Goal: Task Accomplishment & Management: Use online tool/utility

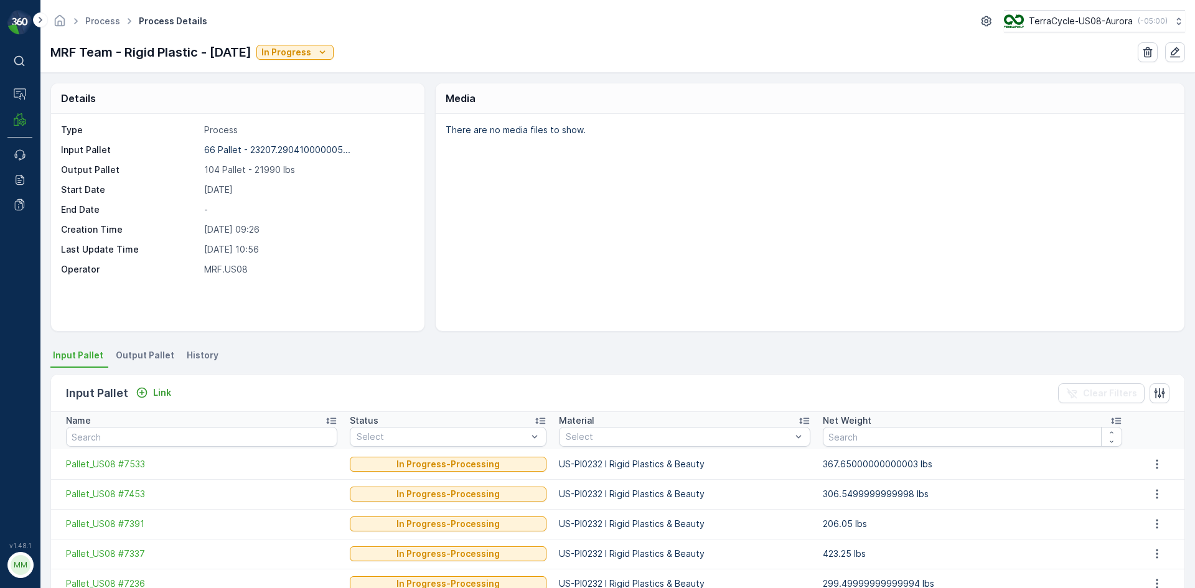
click at [769, 164] on div "There are no media files to show." at bounding box center [810, 222] width 749 height 217
click at [154, 385] on div "Input Pallet Link" at bounding box center [121, 393] width 110 height 17
click at [154, 396] on p "Link" at bounding box center [162, 393] width 18 height 12
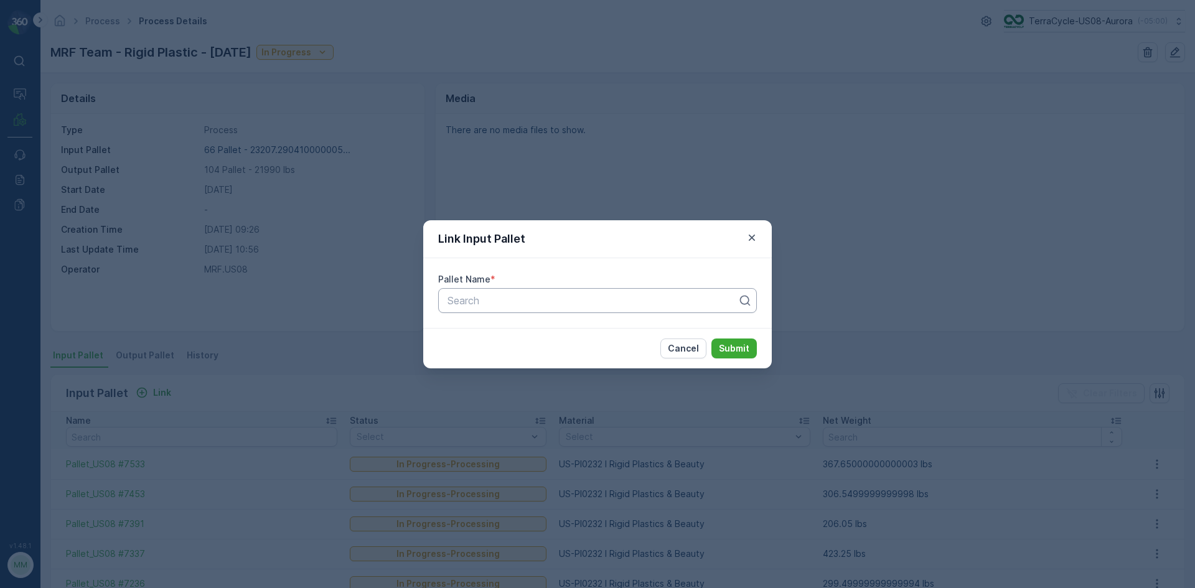
click at [530, 301] on div at bounding box center [592, 300] width 293 height 11
type input "6084"
click at [618, 358] on div "Pallet_US08 #6084" at bounding box center [597, 352] width 319 height 21
click at [730, 354] on p "Submit" at bounding box center [734, 348] width 31 height 12
click at [592, 177] on div "Link Input Pallet Pallet Name * Pallet_US08 #6084 Cancel Submit" at bounding box center [597, 294] width 1195 height 588
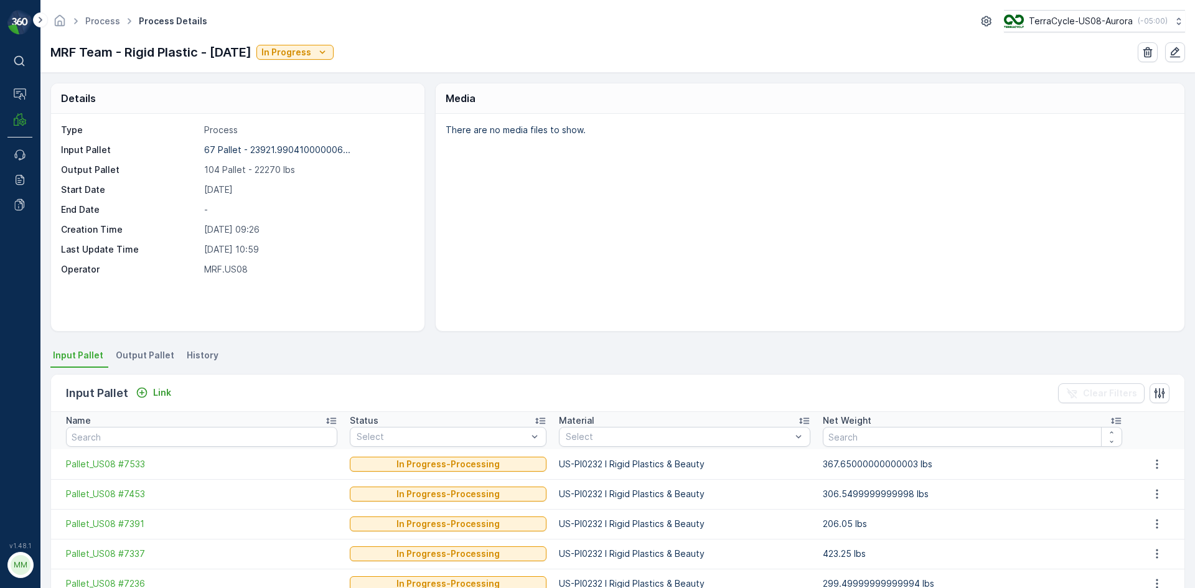
click at [135, 357] on span "Output Pallet" at bounding box center [145, 355] width 59 height 12
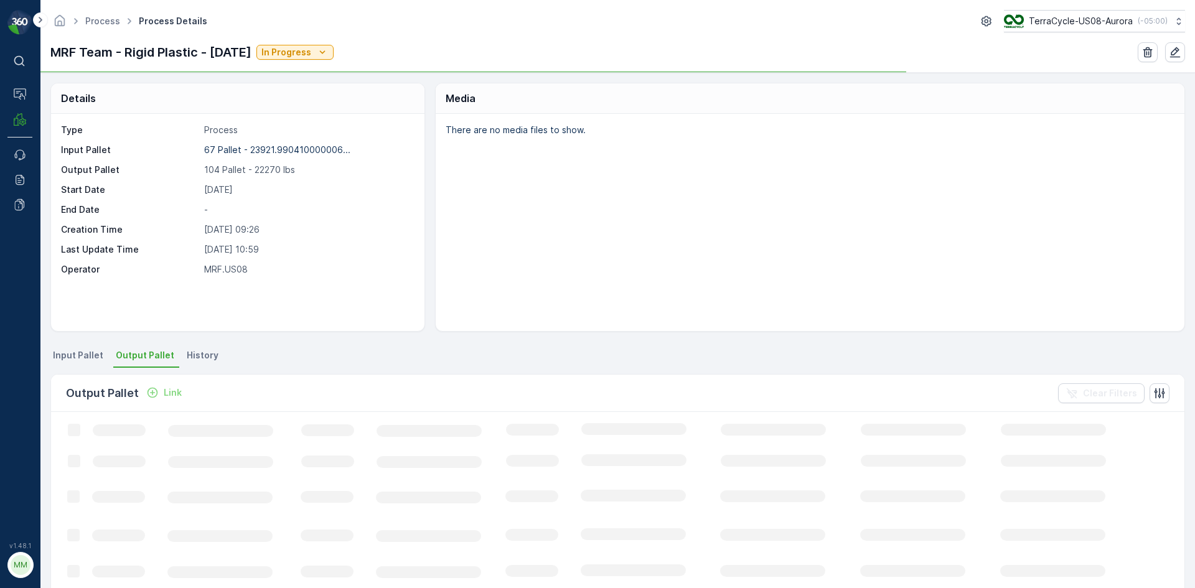
click at [171, 393] on p "Link" at bounding box center [173, 393] width 18 height 12
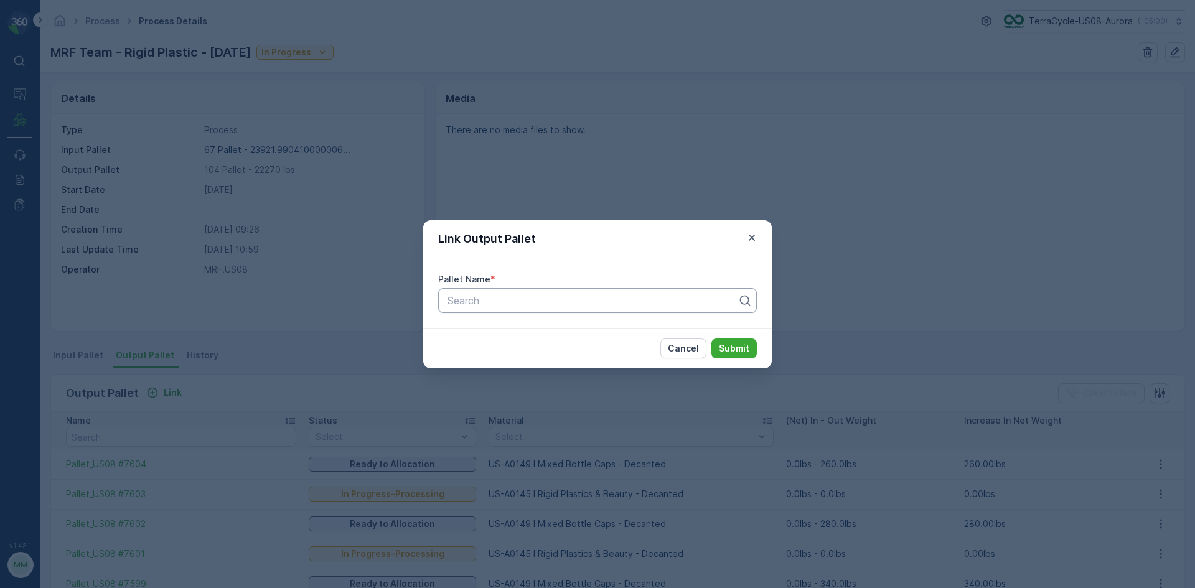
click at [517, 301] on div at bounding box center [592, 300] width 293 height 11
type input "7605"
click at [500, 327] on span "Pallet_US08 #7605" at bounding box center [491, 331] width 90 height 11
click at [732, 351] on p "Submit" at bounding box center [734, 348] width 31 height 12
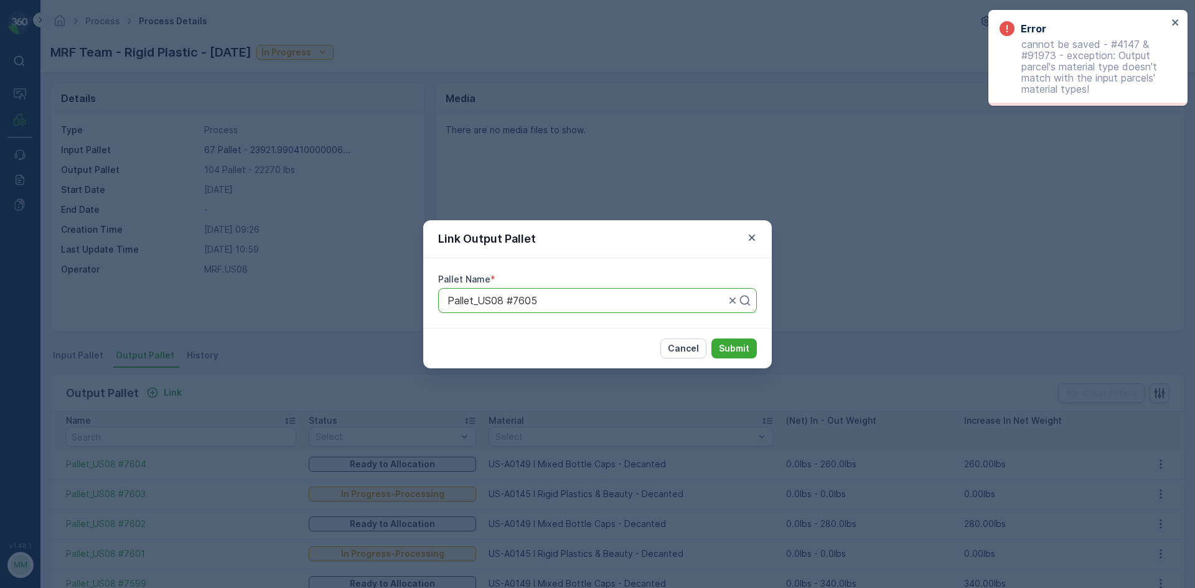
click at [735, 227] on div "Link Output Pallet" at bounding box center [597, 239] width 349 height 38
click at [749, 237] on icon "button" at bounding box center [752, 238] width 12 height 12
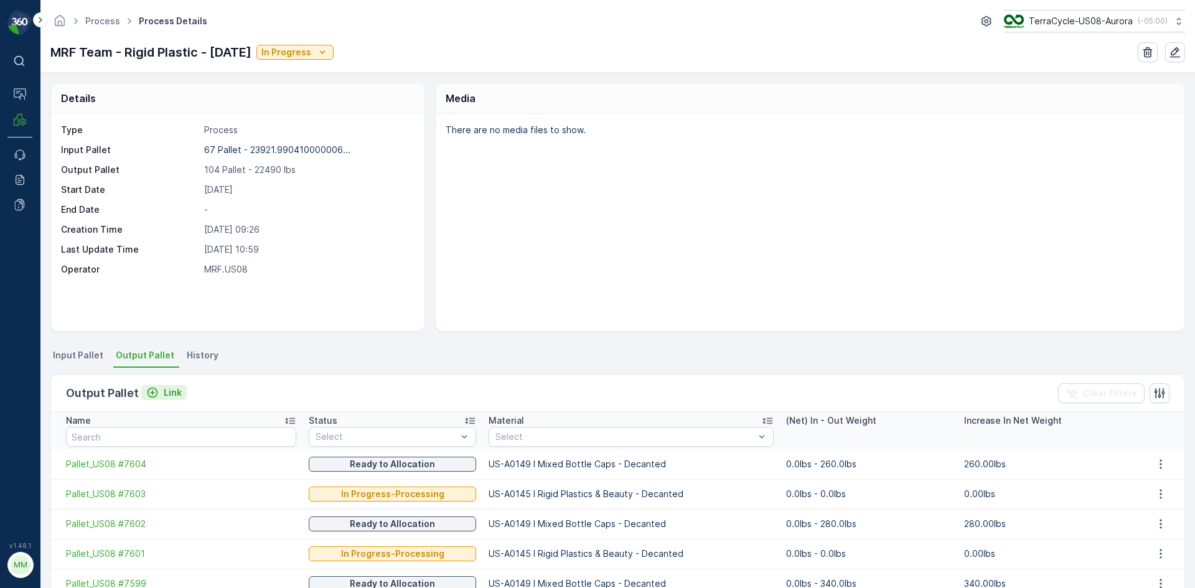
click at [165, 386] on button "Link" at bounding box center [163, 392] width 45 height 15
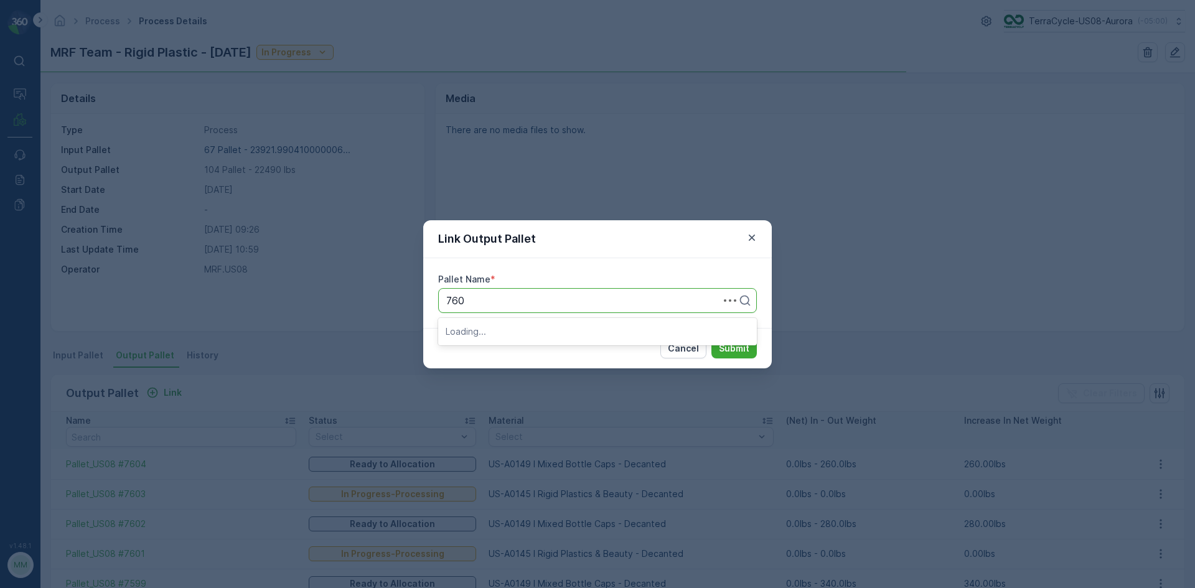
type input "7605"
click at [542, 321] on div "Pallet_US08 #7605" at bounding box center [597, 331] width 319 height 21
click at [727, 353] on p "Submit" at bounding box center [734, 348] width 31 height 12
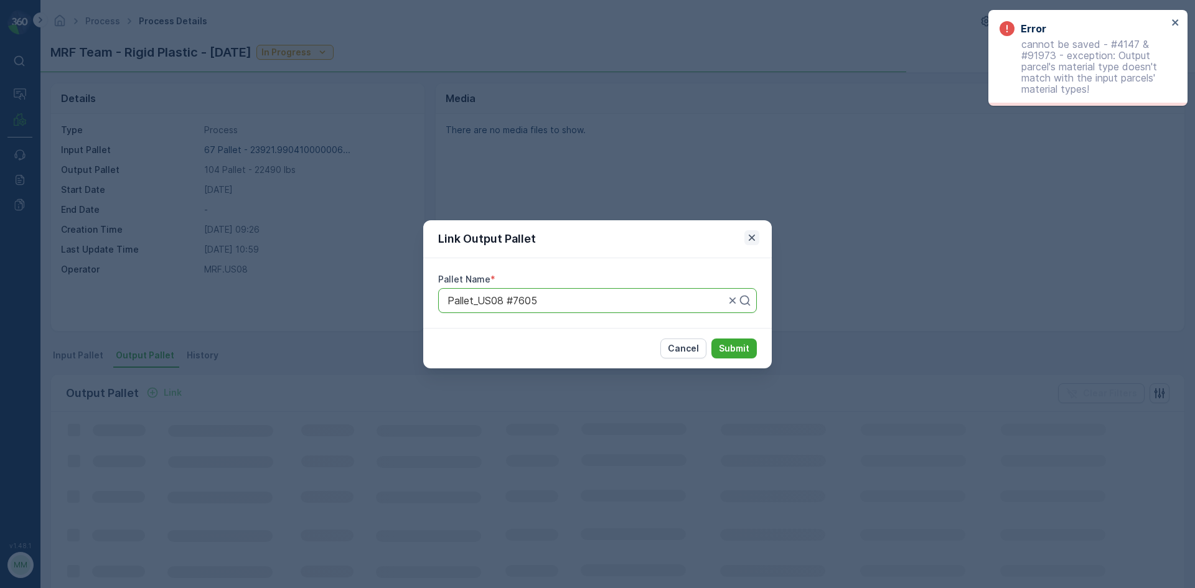
click at [755, 235] on icon "button" at bounding box center [752, 237] width 6 height 6
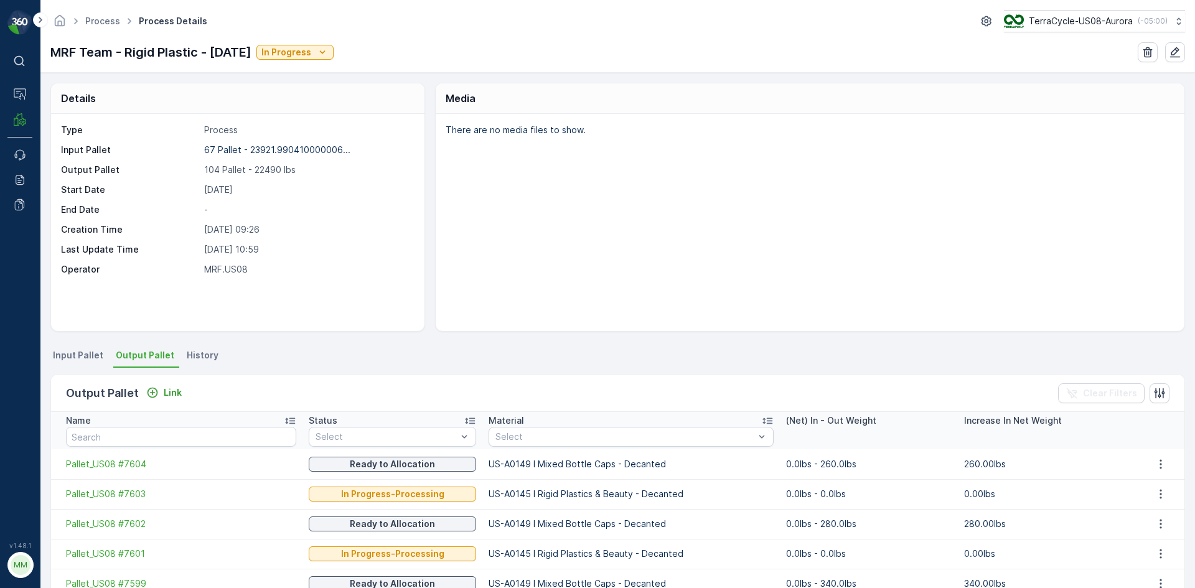
click at [87, 354] on span "Input Pallet" at bounding box center [78, 355] width 50 height 12
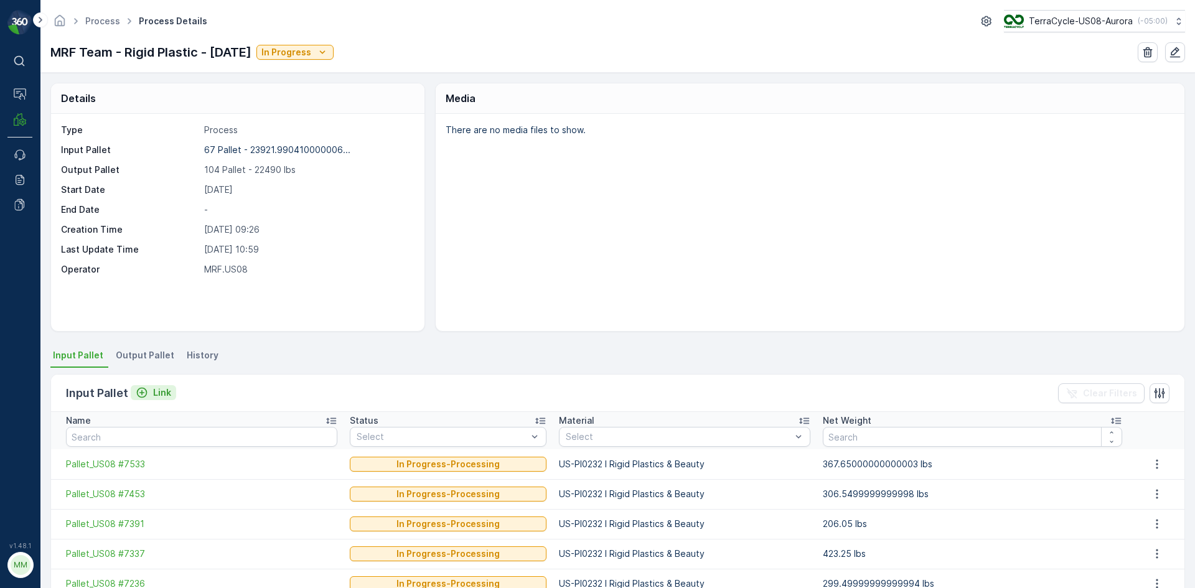
click at [164, 389] on p "Link" at bounding box center [162, 393] width 18 height 12
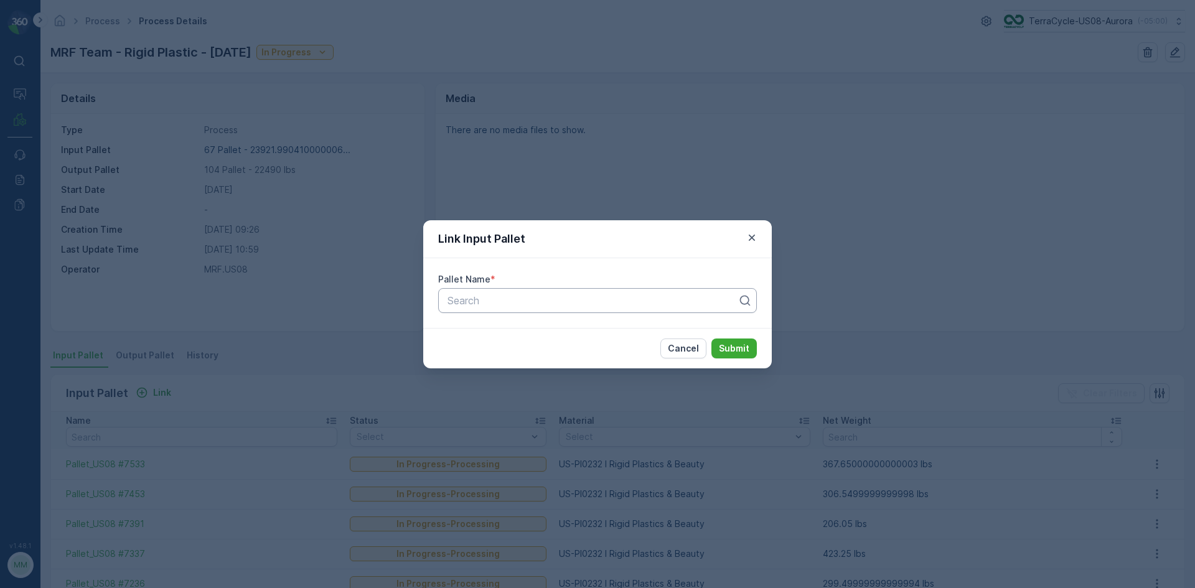
click at [481, 303] on div at bounding box center [592, 300] width 293 height 11
type input "5056"
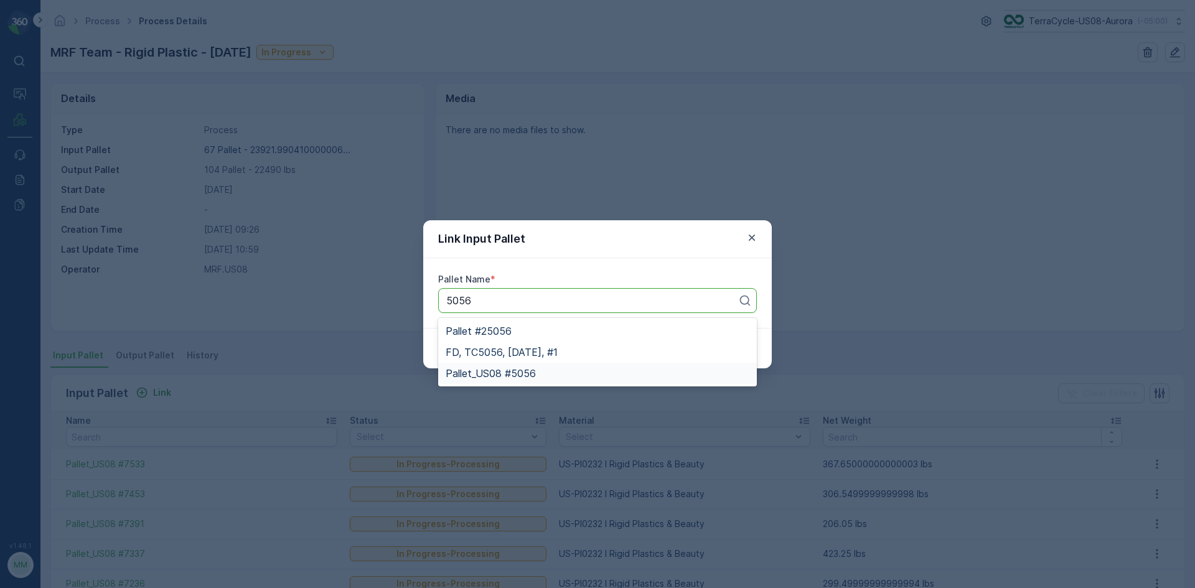
click at [506, 377] on span "Pallet_US08 #5056" at bounding box center [491, 373] width 90 height 11
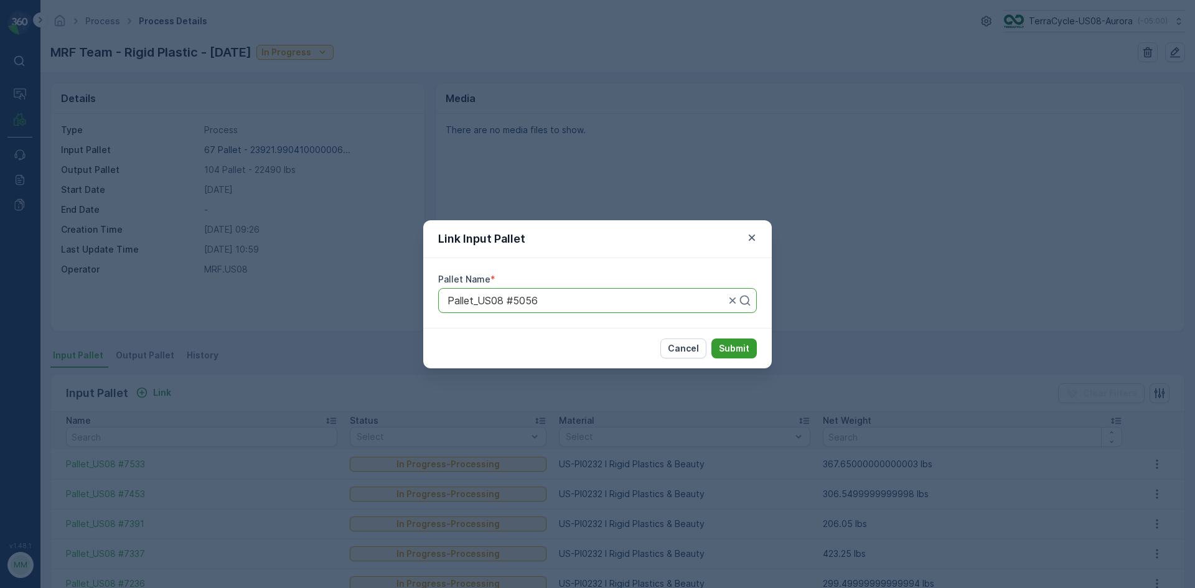
click at [751, 351] on button "Submit" at bounding box center [734, 349] width 45 height 20
click at [748, 349] on p "Submit" at bounding box center [734, 348] width 31 height 12
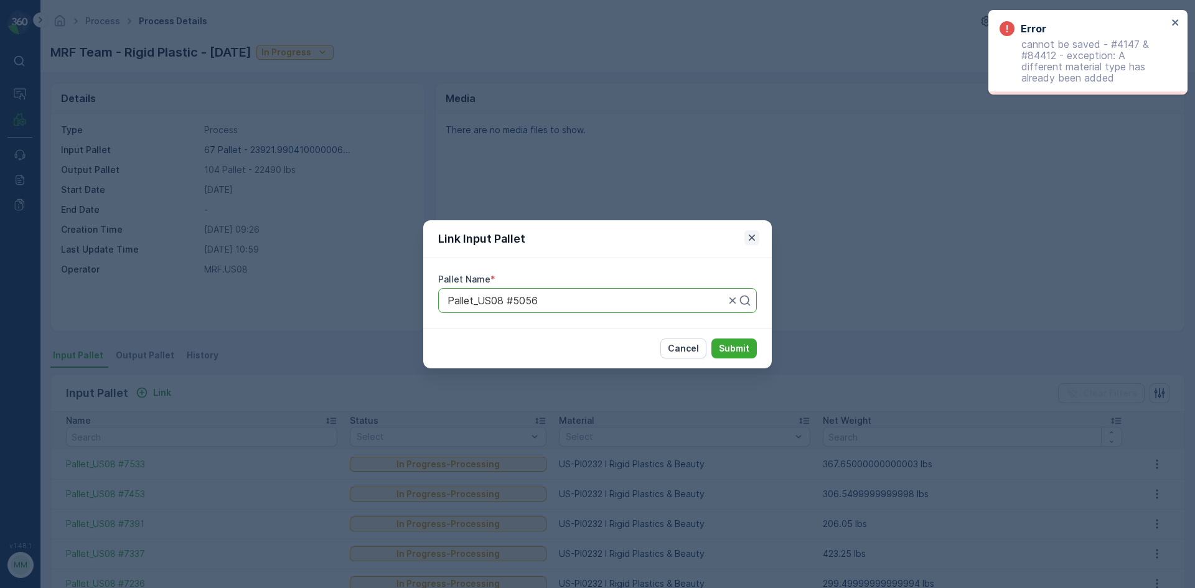
click at [746, 232] on icon "button" at bounding box center [752, 238] width 12 height 12
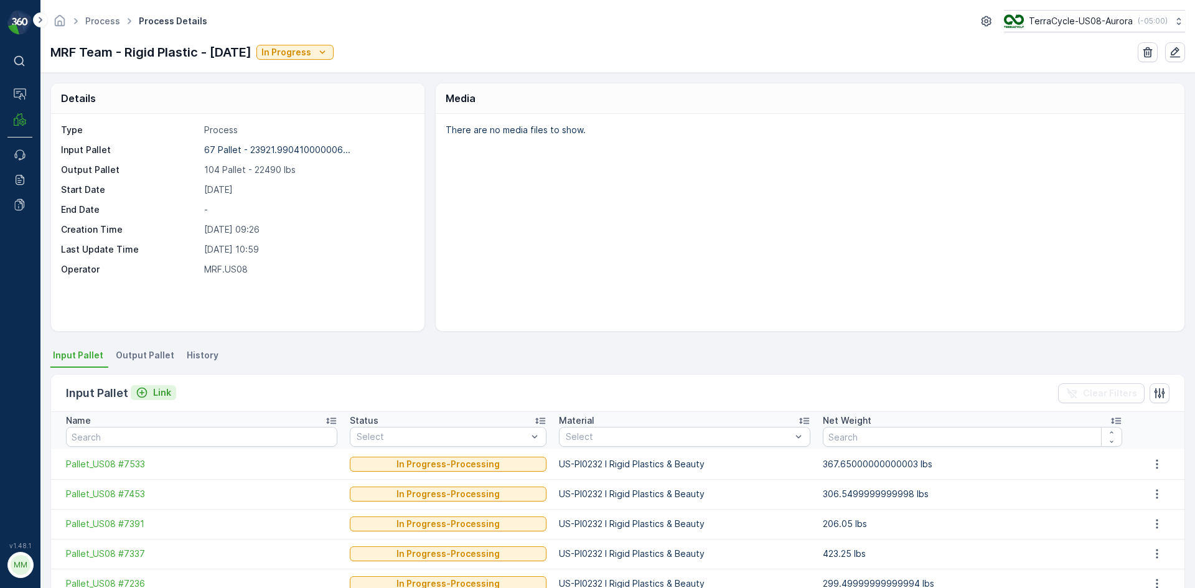
click at [148, 397] on div "Link" at bounding box center [153, 393] width 35 height 12
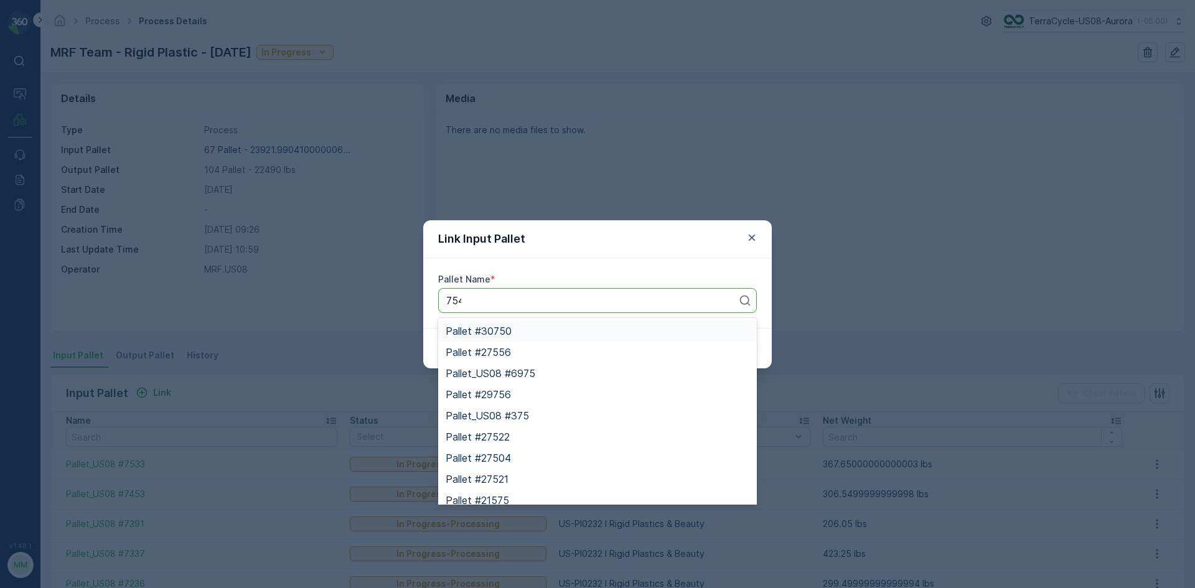
type input "7548"
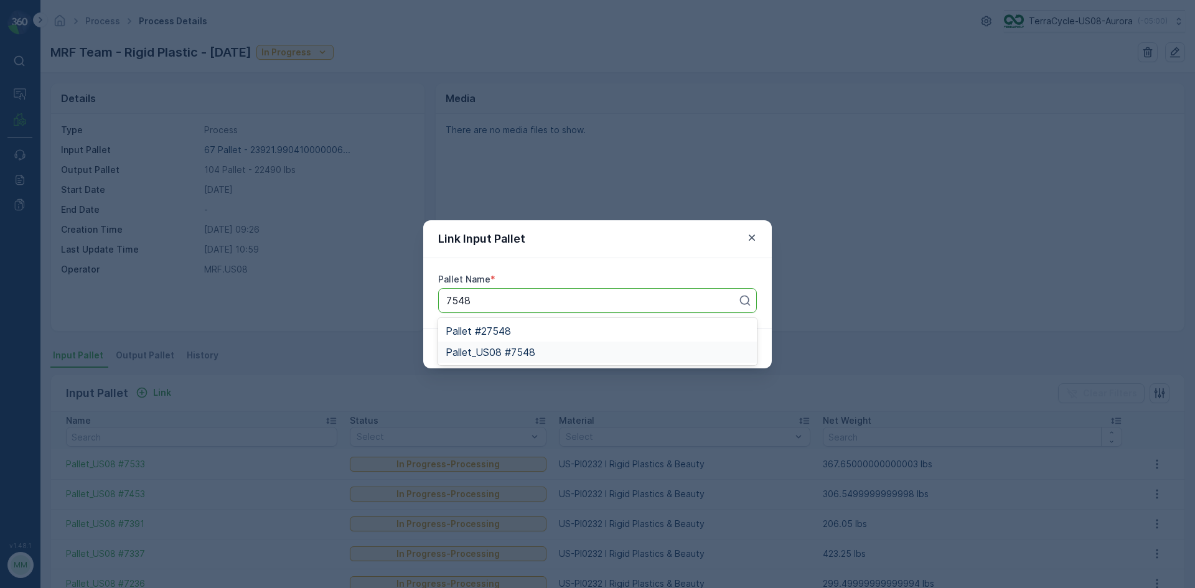
click at [540, 351] on div "Pallet_US08 #7548" at bounding box center [598, 352] width 304 height 11
click at [750, 347] on button "Submit" at bounding box center [734, 349] width 45 height 20
click at [627, 308] on p "Search" at bounding box center [593, 300] width 290 height 15
type input "5056"
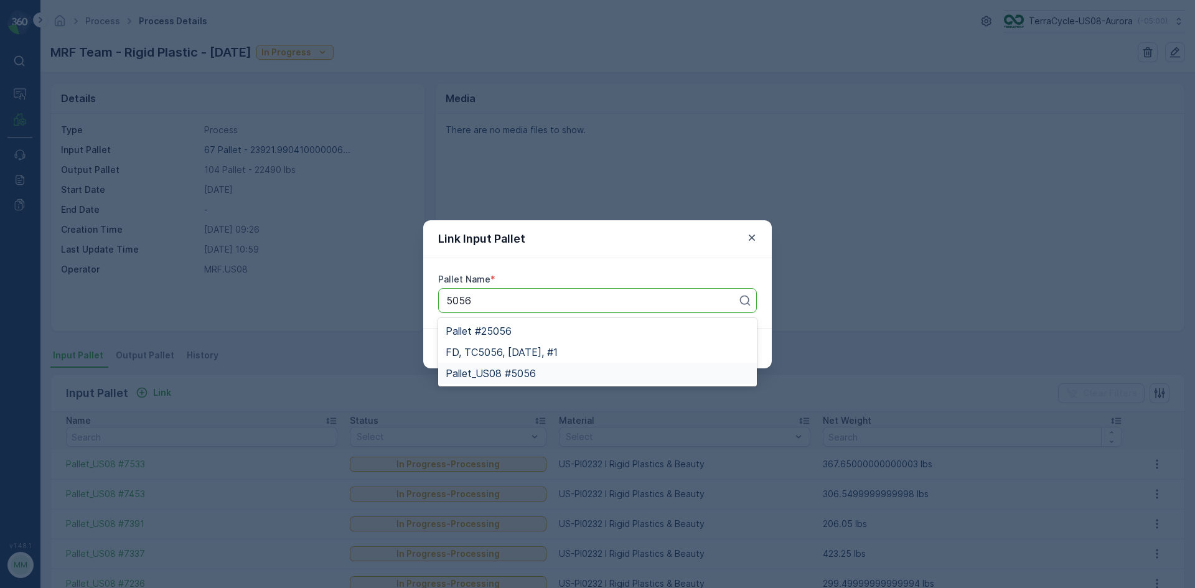
click at [508, 377] on span "Pallet_US08 #5056" at bounding box center [491, 373] width 90 height 11
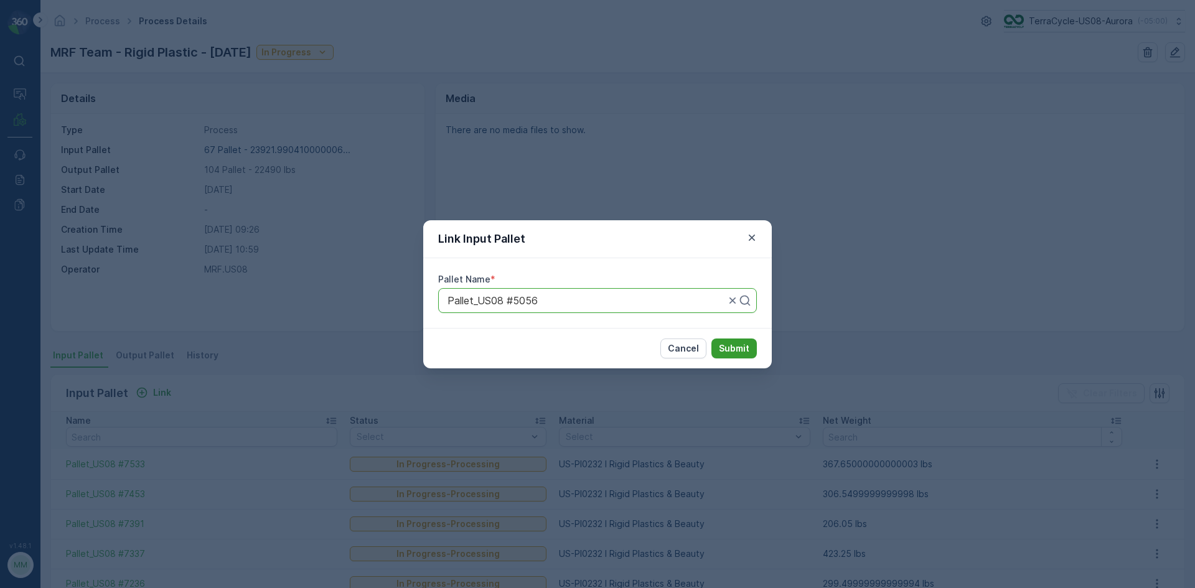
click at [753, 349] on button "Submit" at bounding box center [734, 349] width 45 height 20
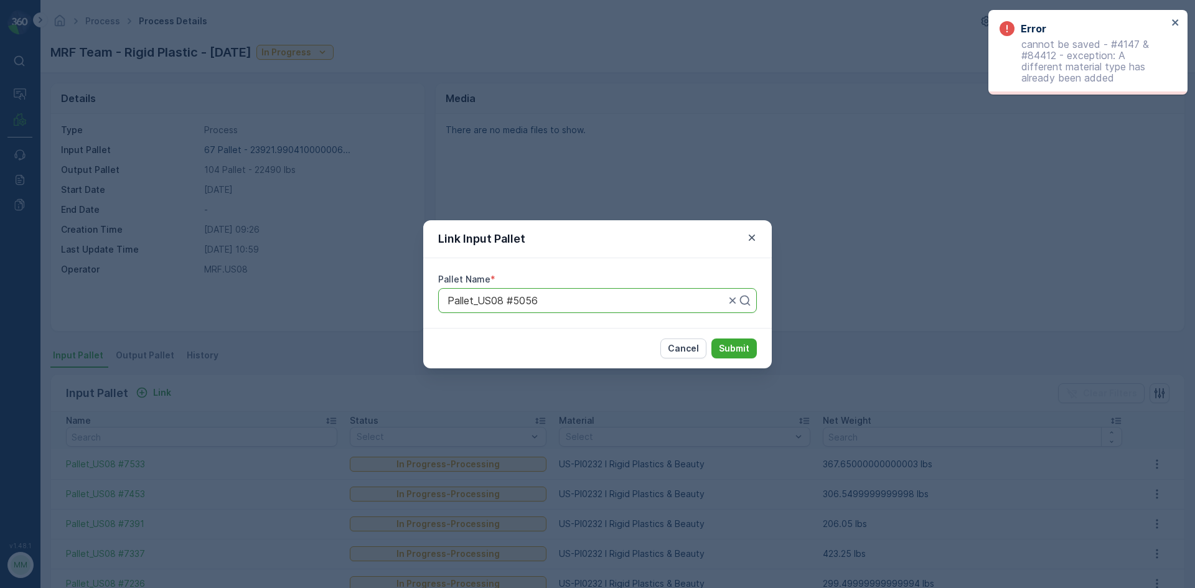
click at [602, 295] on div at bounding box center [586, 300] width 280 height 11
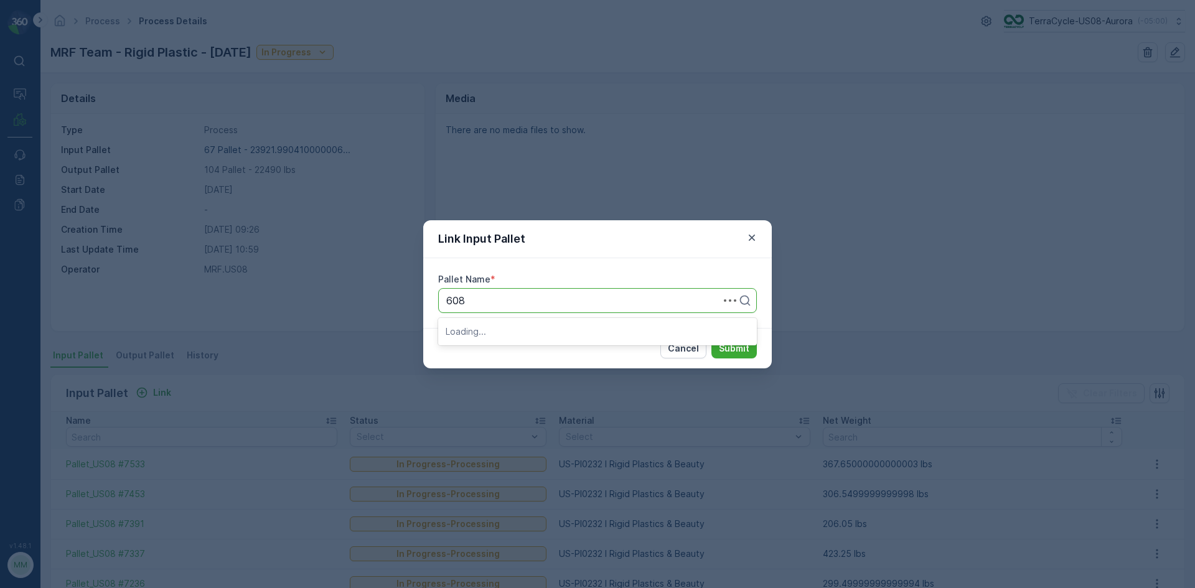
type input "6084"
click at [573, 352] on div "Pallet_US08 #6084" at bounding box center [598, 352] width 304 height 11
click at [728, 347] on p "Submit" at bounding box center [734, 348] width 31 height 12
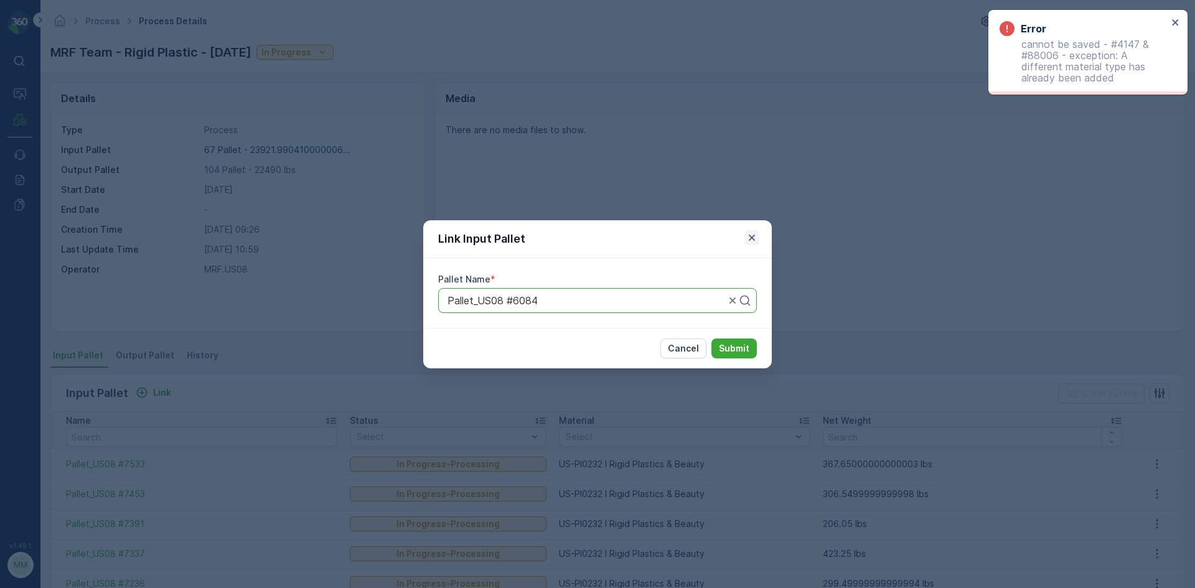
click at [756, 239] on icon "button" at bounding box center [752, 238] width 12 height 12
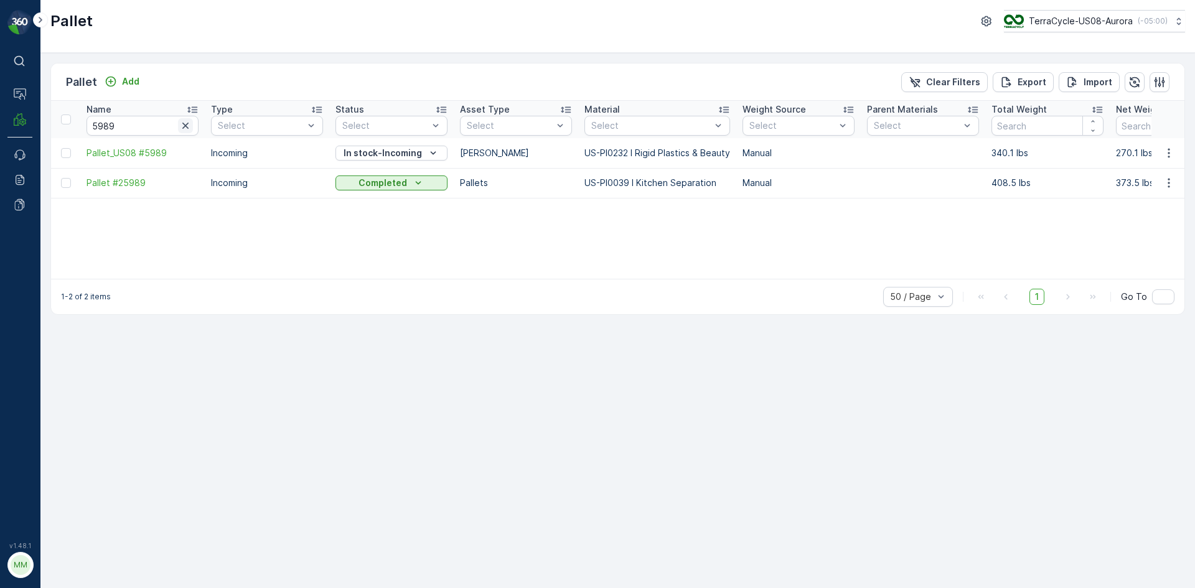
click at [187, 125] on icon "button" at bounding box center [185, 126] width 6 height 6
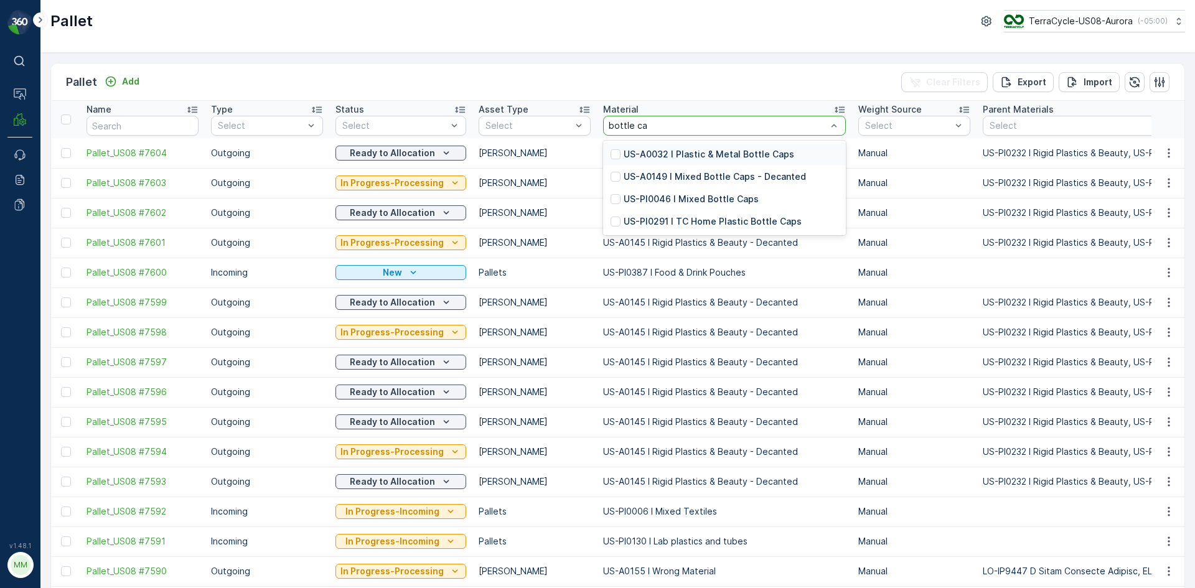
type input "bottle ca"
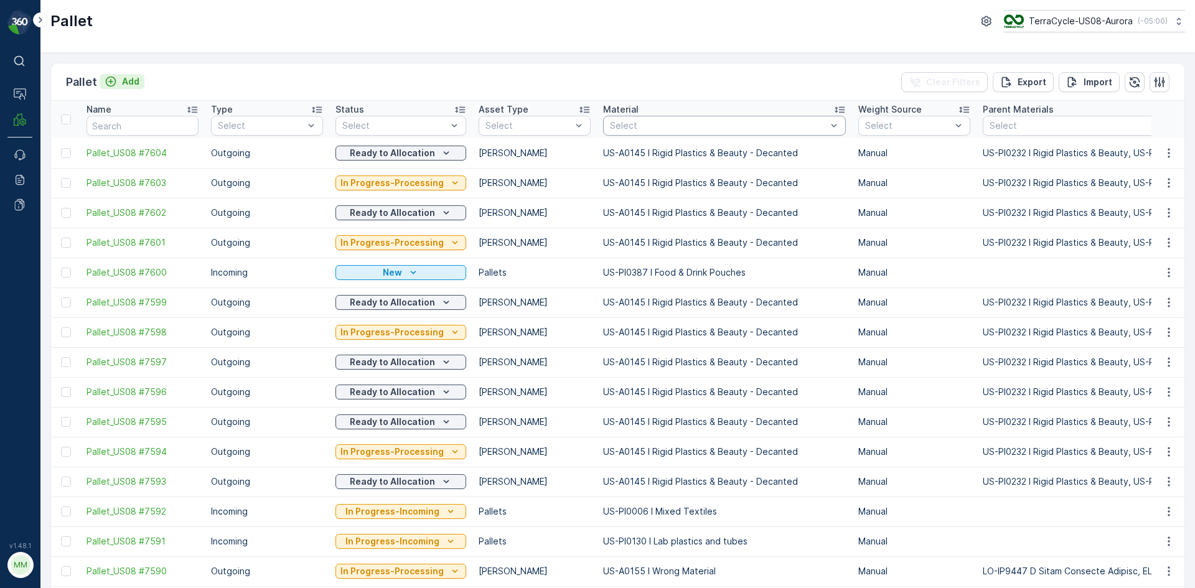
click at [123, 75] on p "Add" at bounding box center [130, 81] width 17 height 12
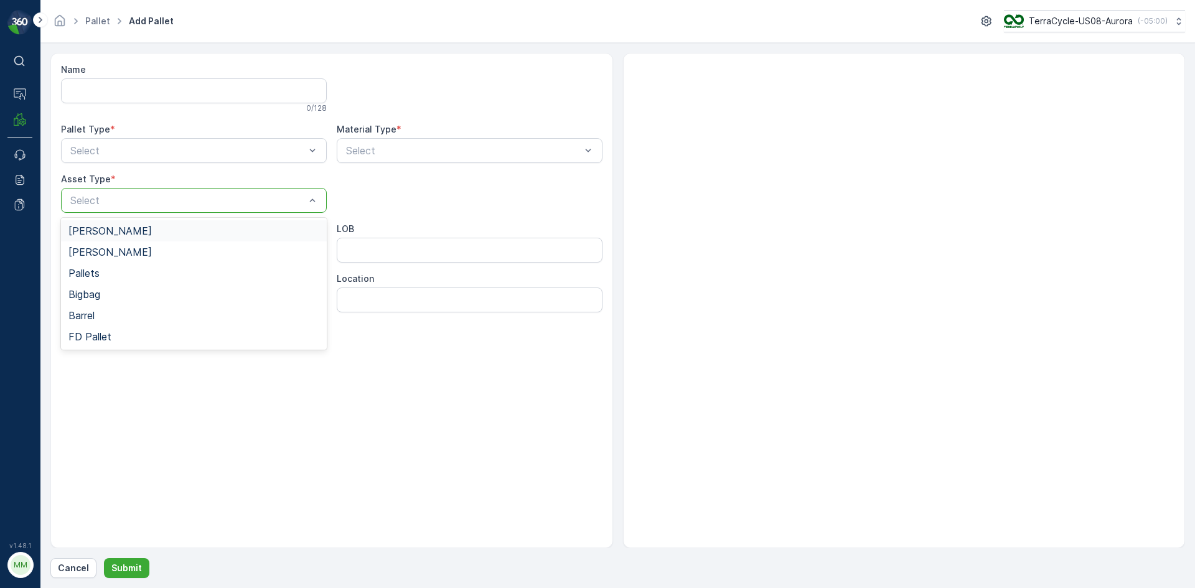
click at [149, 192] on div "Select" at bounding box center [194, 200] width 266 height 25
click at [154, 232] on div "Gaylord" at bounding box center [193, 230] width 251 height 11
click at [175, 153] on div at bounding box center [187, 150] width 237 height 11
click at [164, 201] on div "Outgoing" at bounding box center [193, 202] width 251 height 11
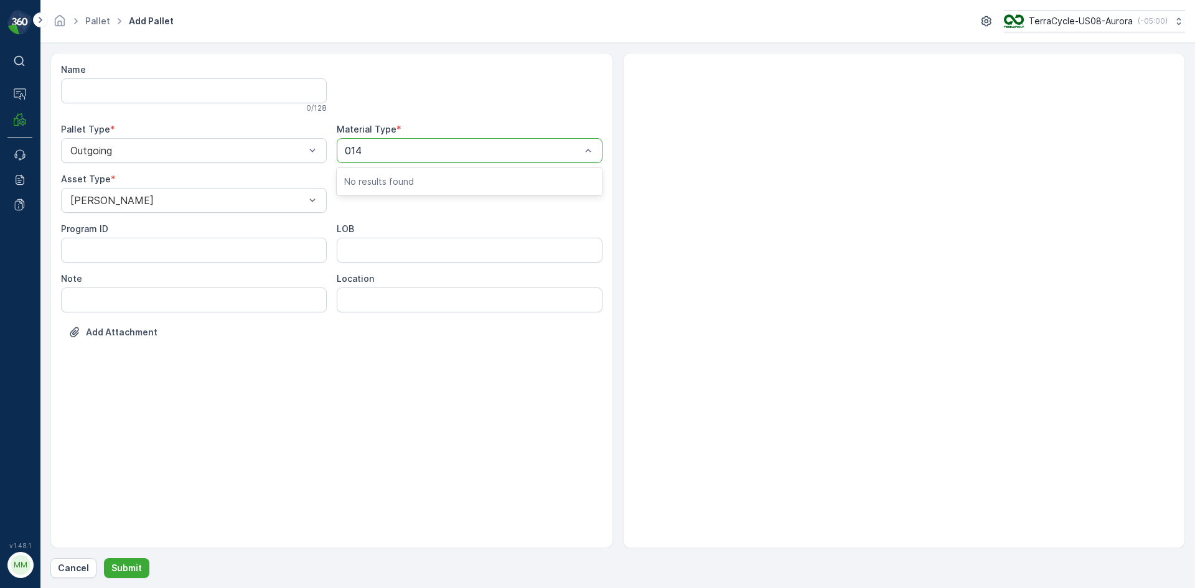
type input "0149"
click at [509, 177] on span "US-A0149 I Mixed Bottle Caps - Decanted" at bounding box center [444, 181] width 201 height 11
click at [130, 566] on p "Submit" at bounding box center [126, 568] width 31 height 12
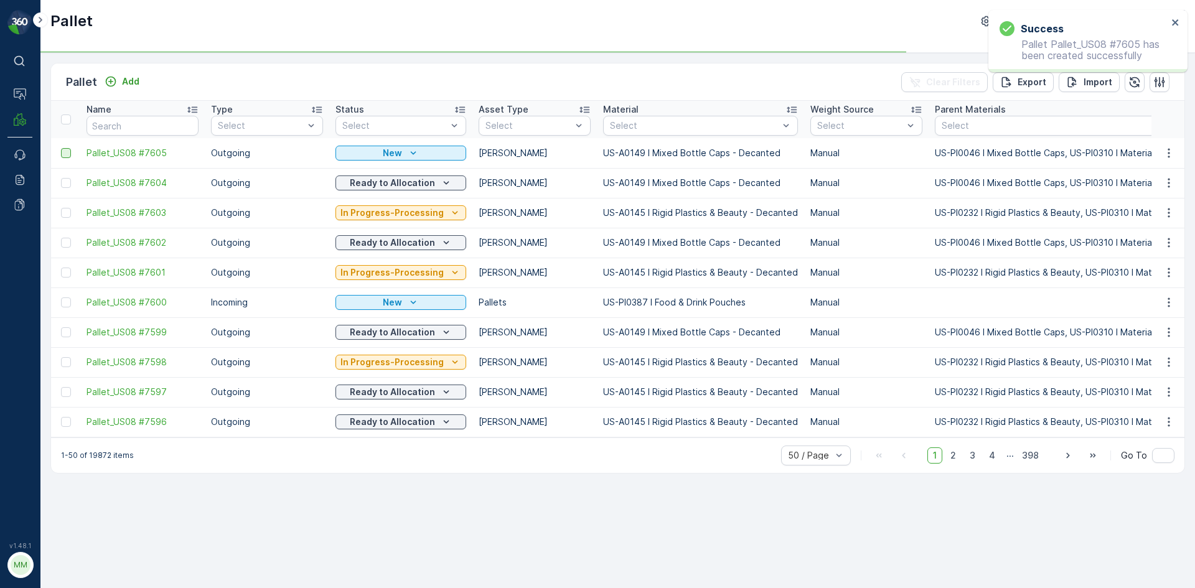
click at [66, 152] on div at bounding box center [66, 153] width 10 height 10
click at [61, 148] on input "checkbox" at bounding box center [61, 148] width 0 height 0
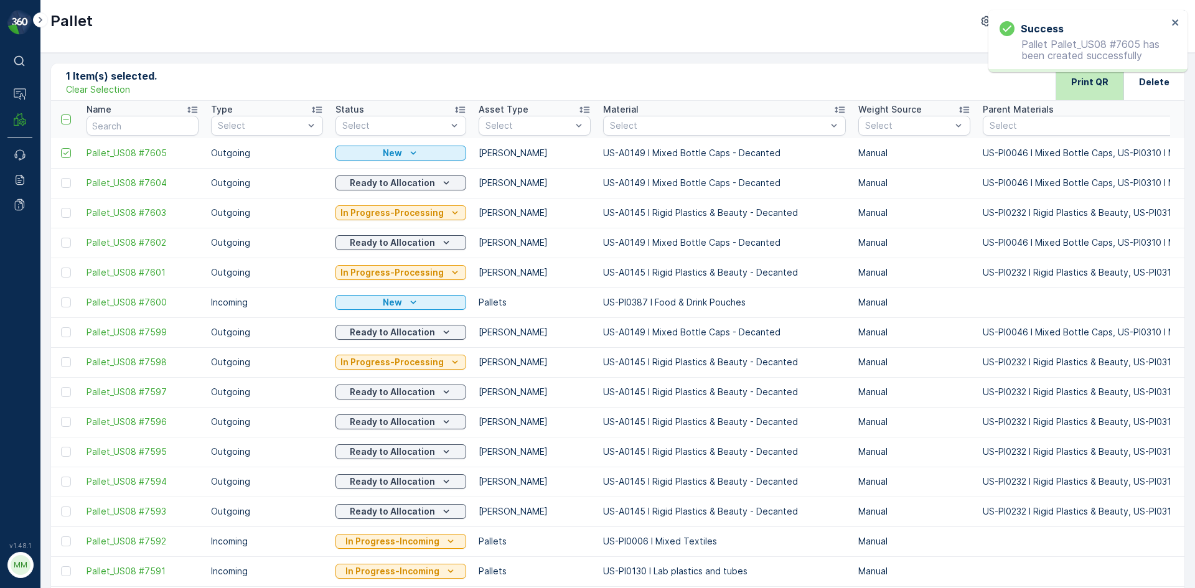
click at [1085, 80] on p "Print QR" at bounding box center [1089, 82] width 37 height 12
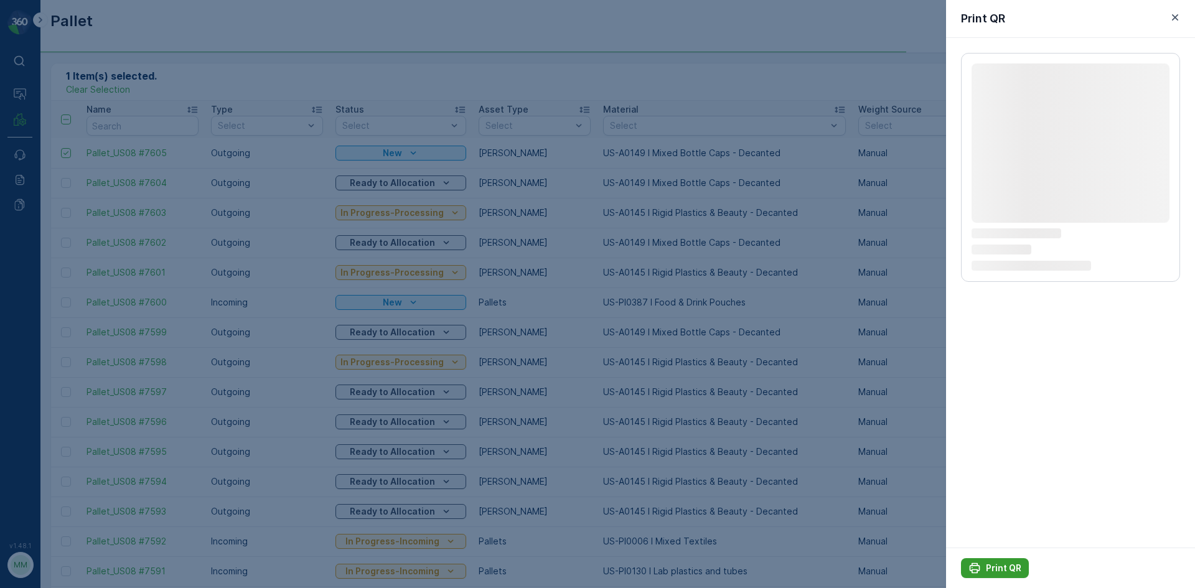
click at [985, 572] on div "Print QR" at bounding box center [995, 568] width 53 height 12
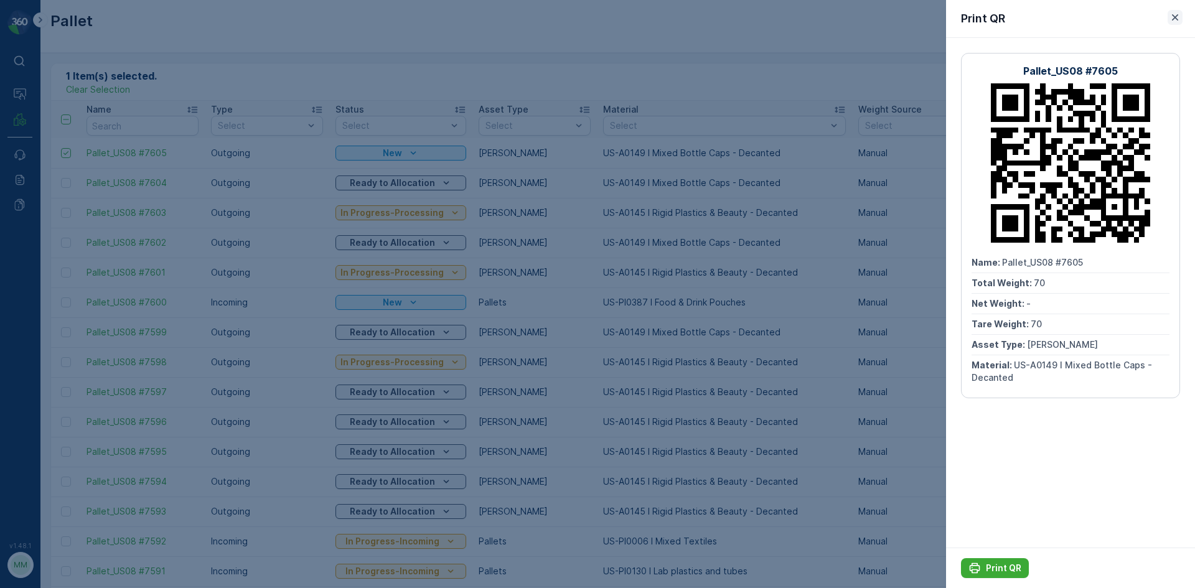
click at [1180, 19] on icon "button" at bounding box center [1175, 17] width 12 height 12
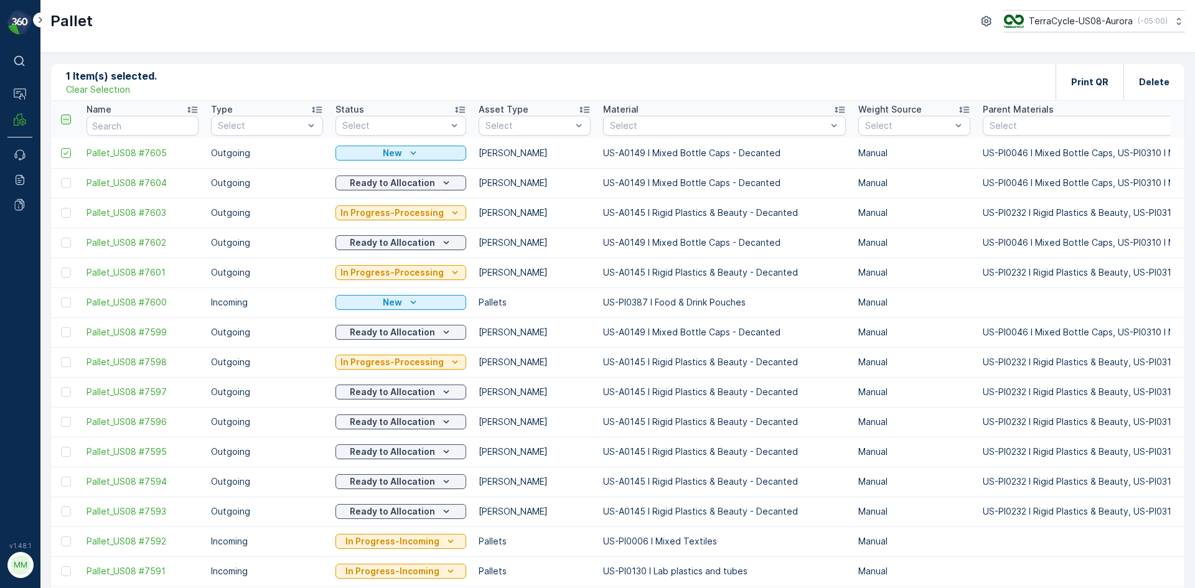
click at [67, 115] on icon at bounding box center [66, 119] width 9 height 9
click at [68, 115] on input "checkbox" at bounding box center [68, 115] width 0 height 0
click at [66, 120] on icon at bounding box center [66, 120] width 5 height 4
click at [68, 115] on input "checkbox" at bounding box center [68, 115] width 0 height 0
click at [628, 113] on p "Material" at bounding box center [620, 109] width 35 height 12
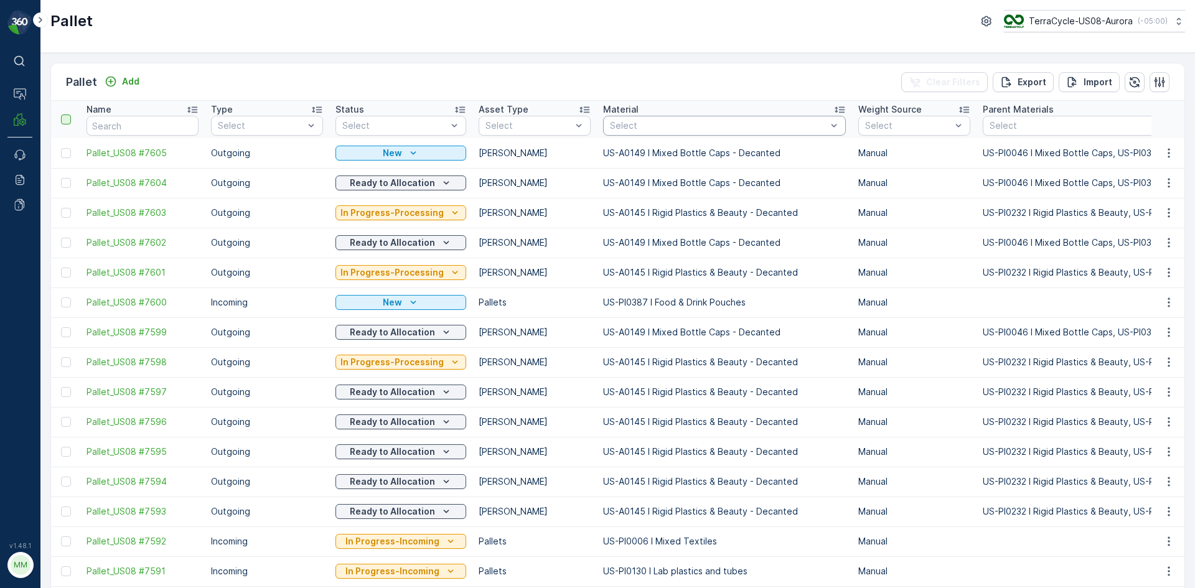
click at [631, 125] on div at bounding box center [718, 126] width 219 height 10
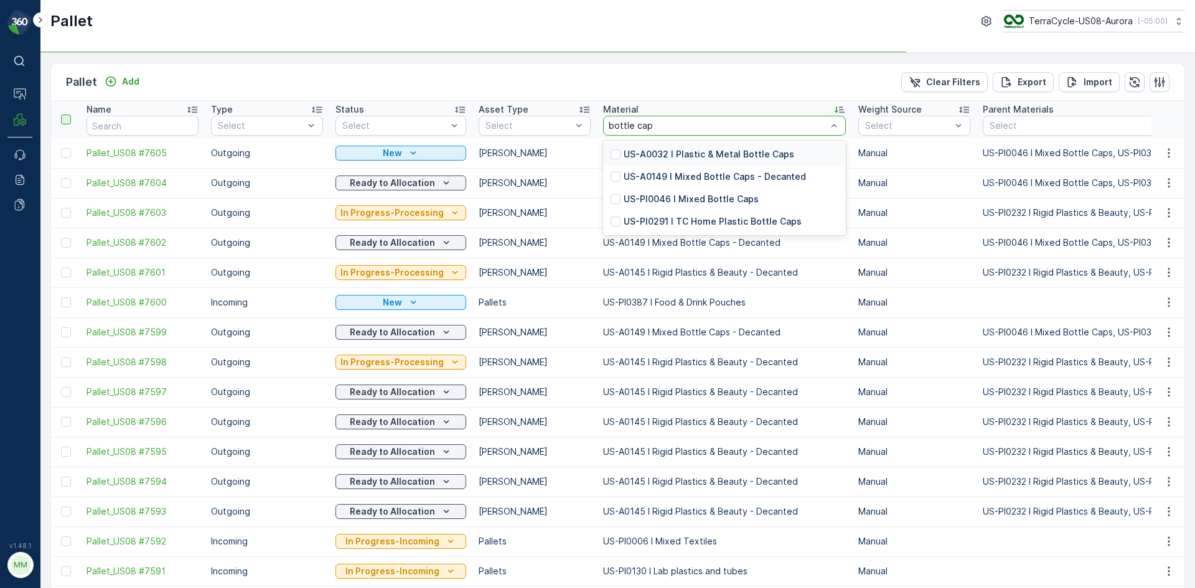
type input "bottle caps"
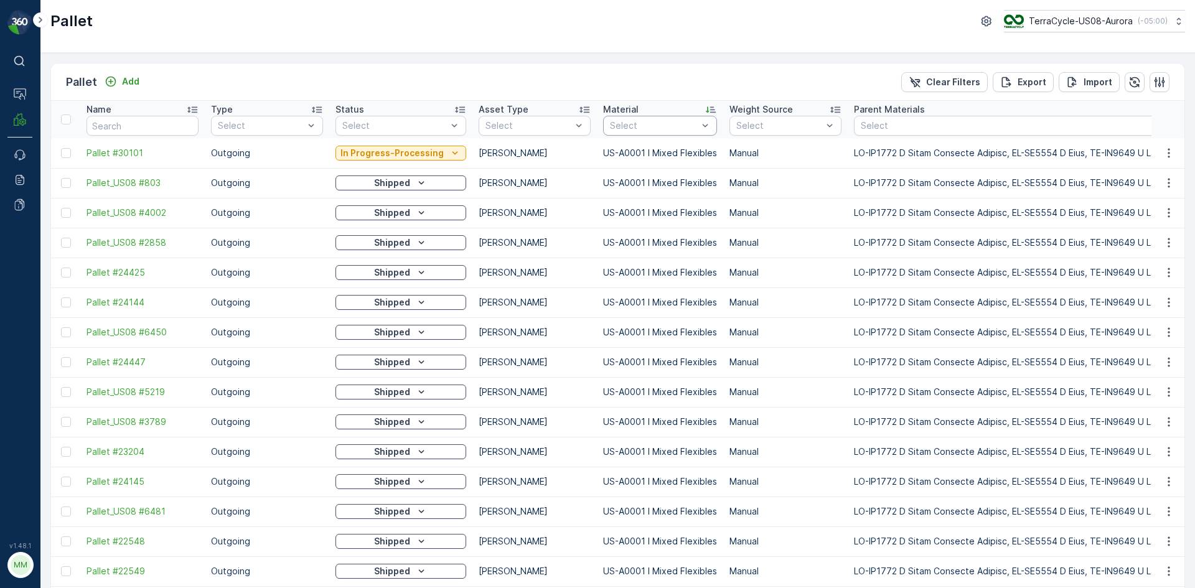
click at [651, 121] on div at bounding box center [654, 126] width 90 height 10
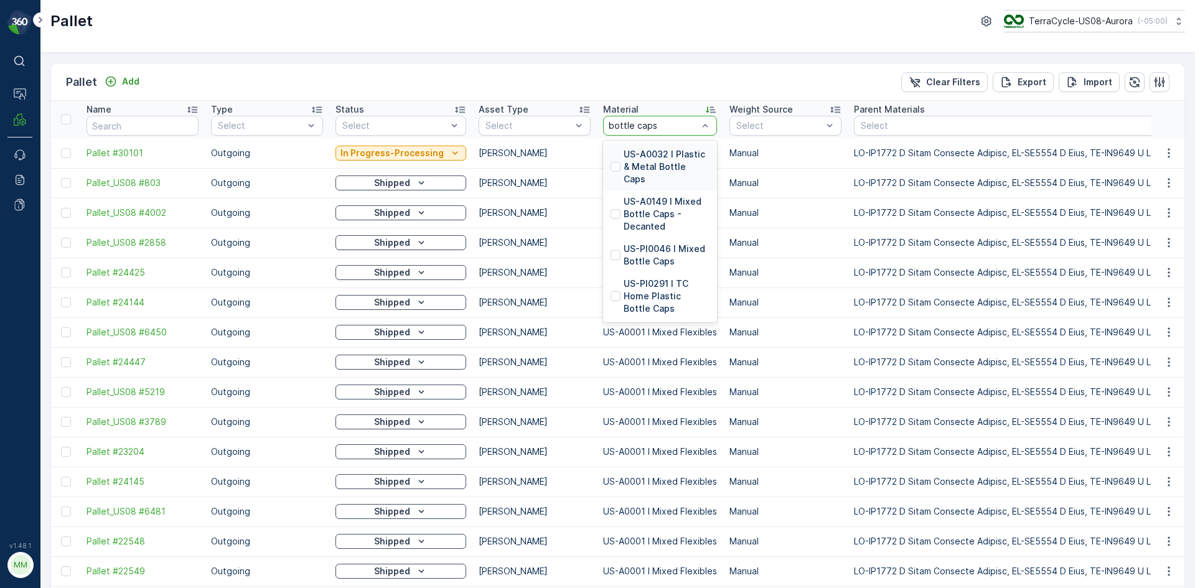
type input "bottle caps"
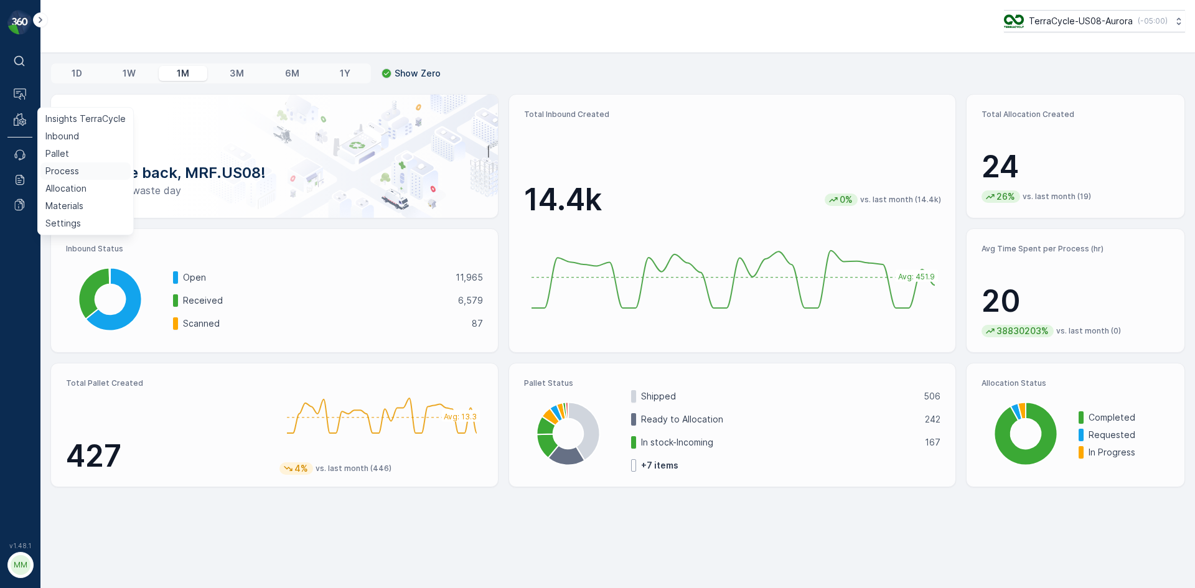
click at [71, 171] on p "Process" at bounding box center [62, 171] width 34 height 12
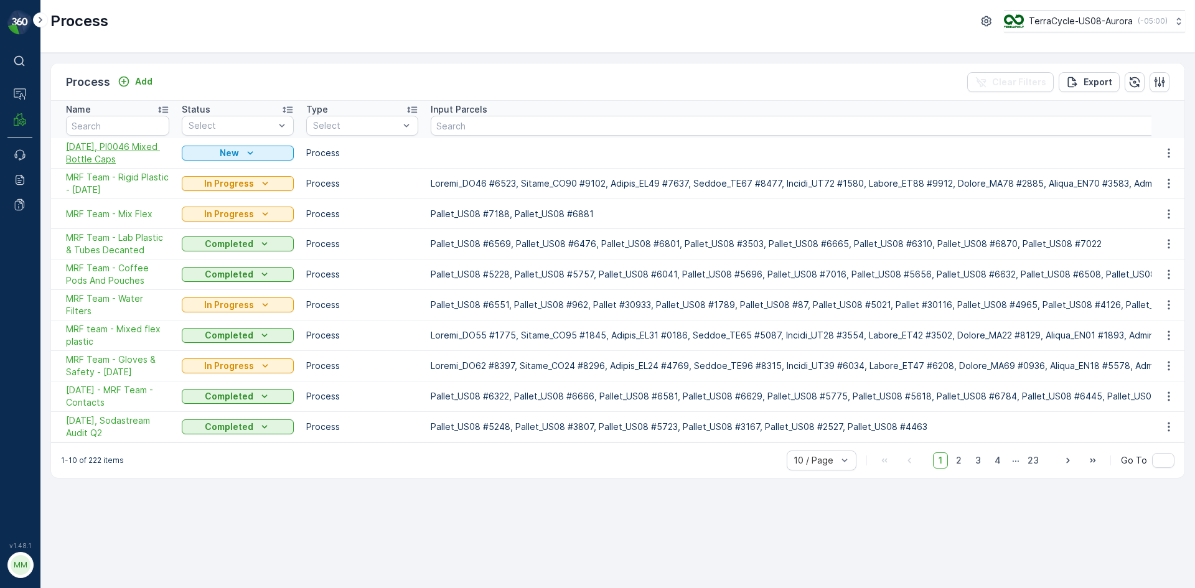
drag, startPoint x: 192, startPoint y: 201, endPoint x: 127, endPoint y: 146, distance: 85.3
click at [127, 146] on span "08/19/25, PI0046 Mixed Bottle Caps" at bounding box center [117, 153] width 103 height 25
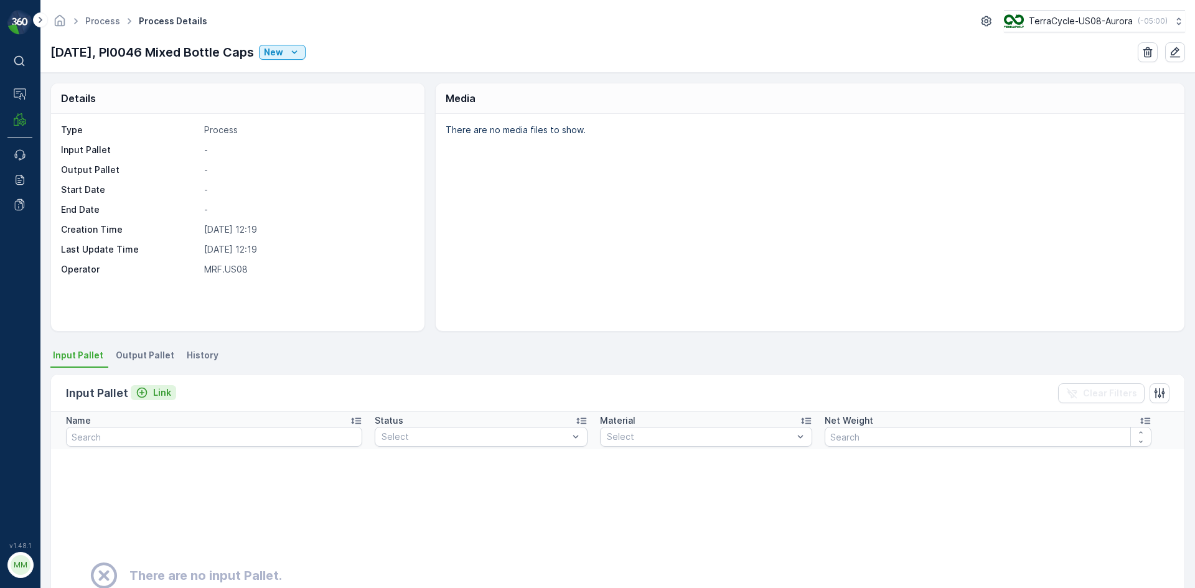
click at [149, 393] on div "Link" at bounding box center [153, 393] width 35 height 12
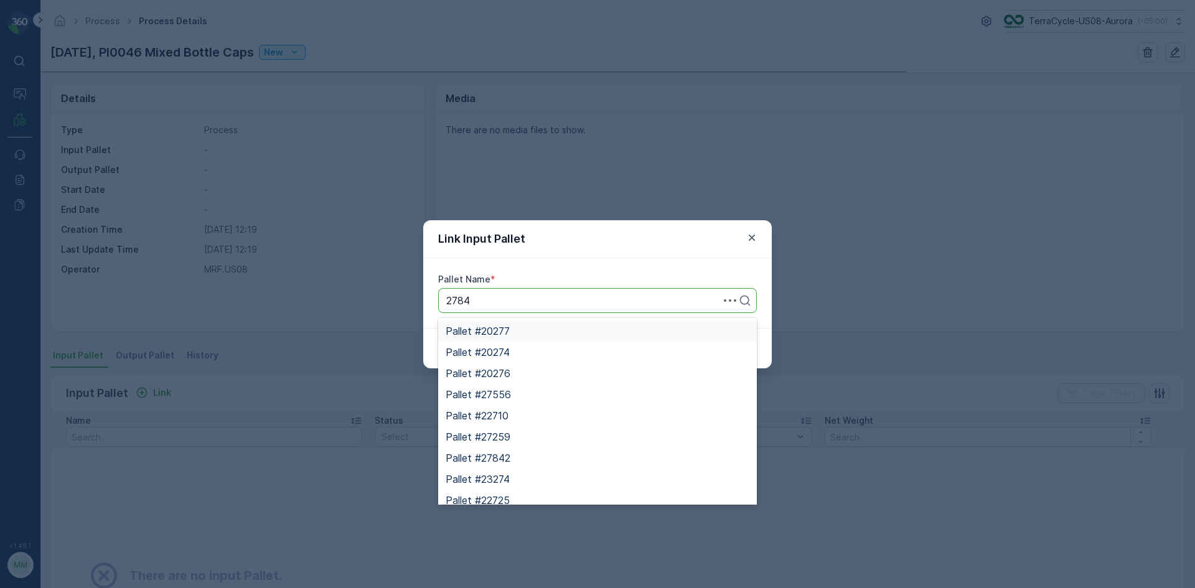
type input "27849"
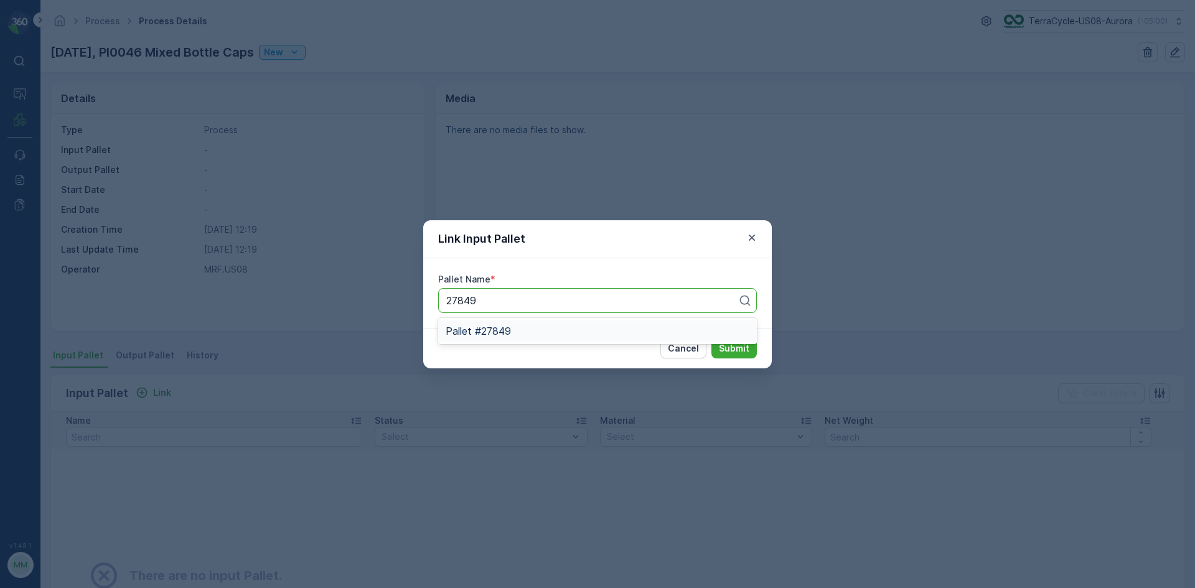
click at [542, 327] on div "Pallet #27849" at bounding box center [598, 331] width 304 height 11
click at [749, 347] on p "Submit" at bounding box center [734, 348] width 31 height 12
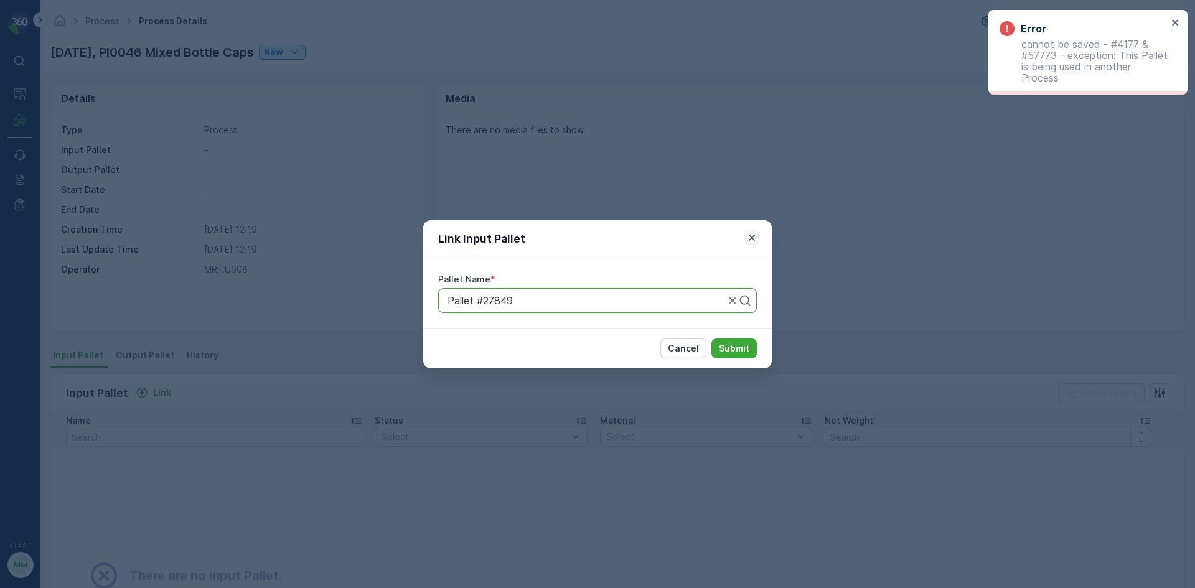
click at [749, 241] on icon "button" at bounding box center [752, 238] width 12 height 12
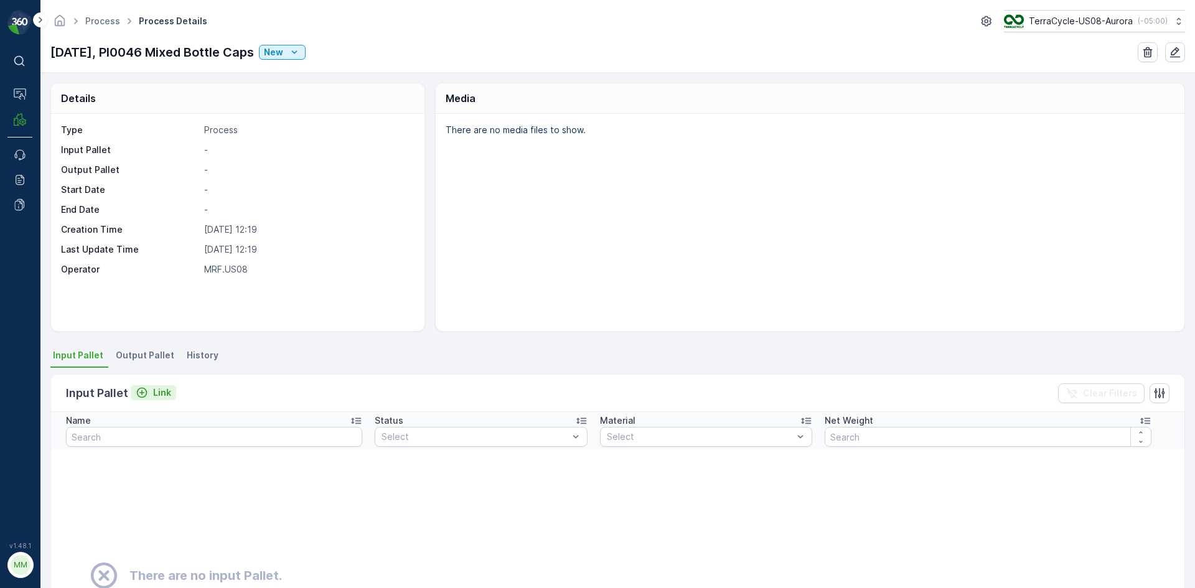
click at [139, 389] on icon "Link" at bounding box center [142, 393] width 12 height 12
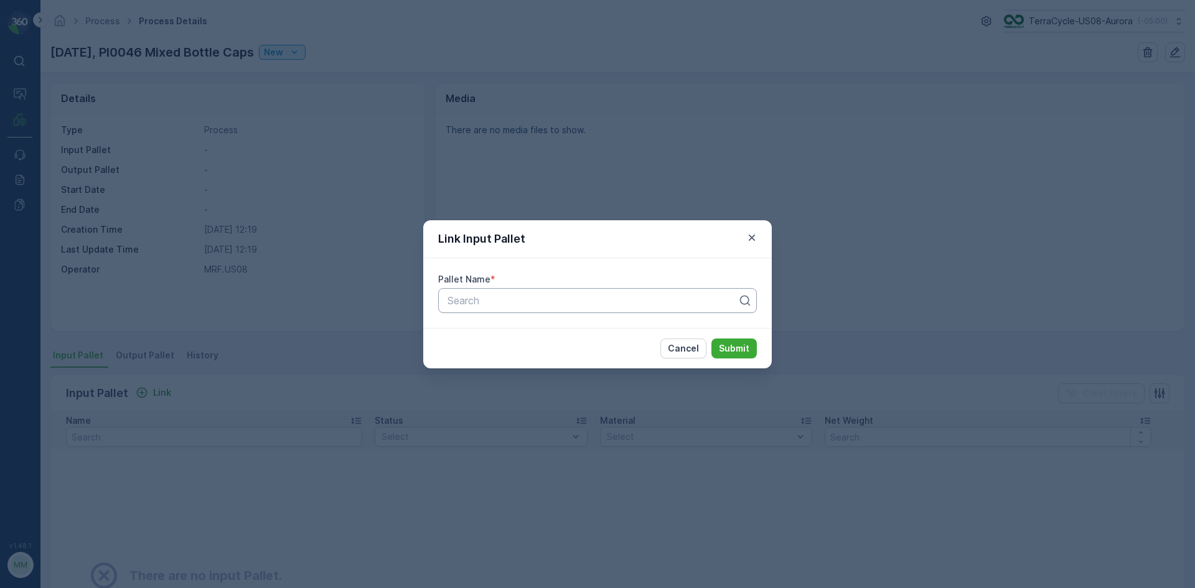
click at [531, 304] on div at bounding box center [592, 300] width 293 height 11
type input "898"
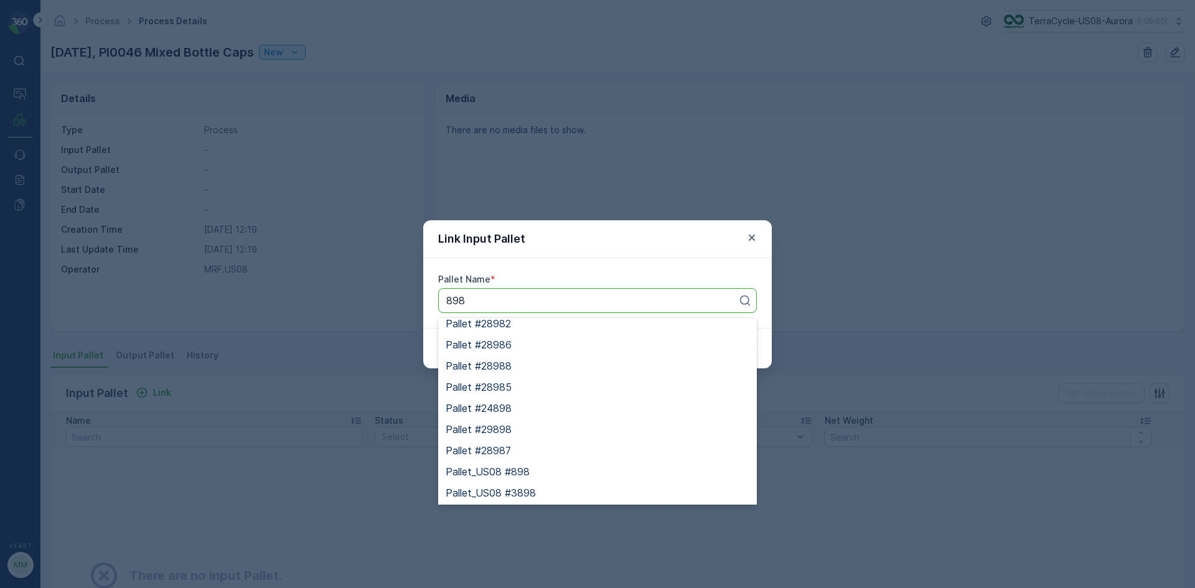
scroll to position [136, 0]
click at [532, 403] on div "Pallet_US08 #898" at bounding box center [598, 407] width 304 height 11
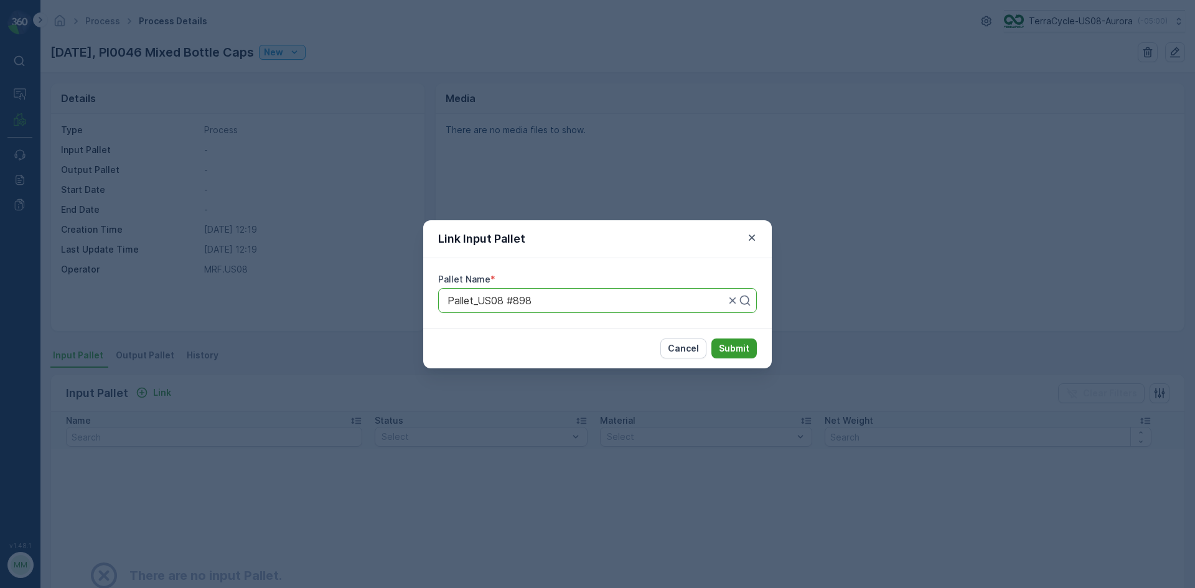
click at [735, 351] on p "Submit" at bounding box center [734, 348] width 31 height 12
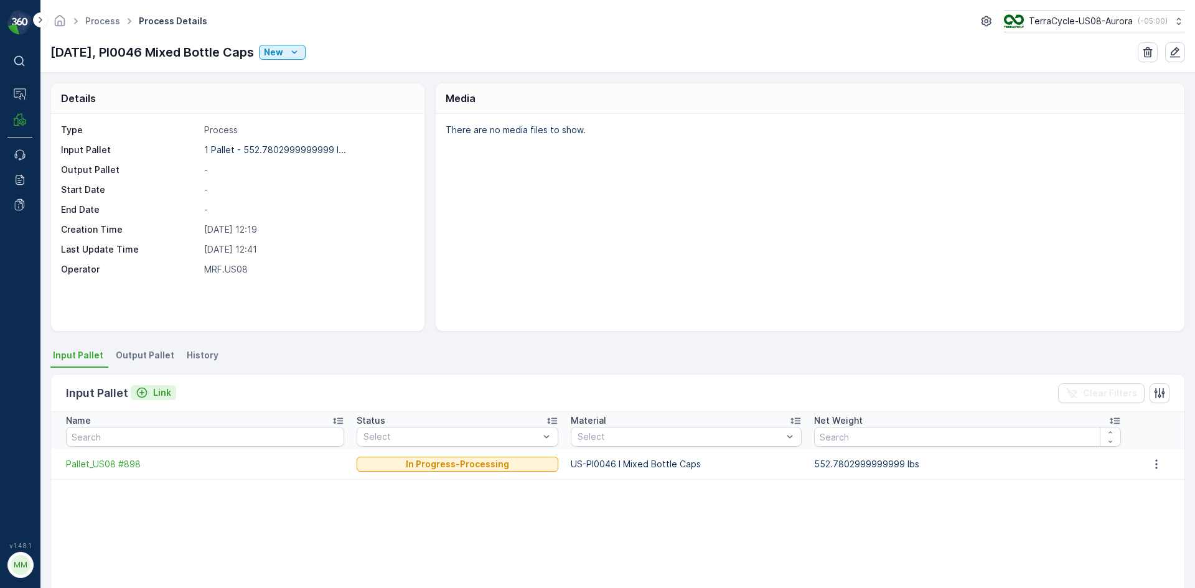
click at [162, 391] on p "Link" at bounding box center [162, 393] width 18 height 12
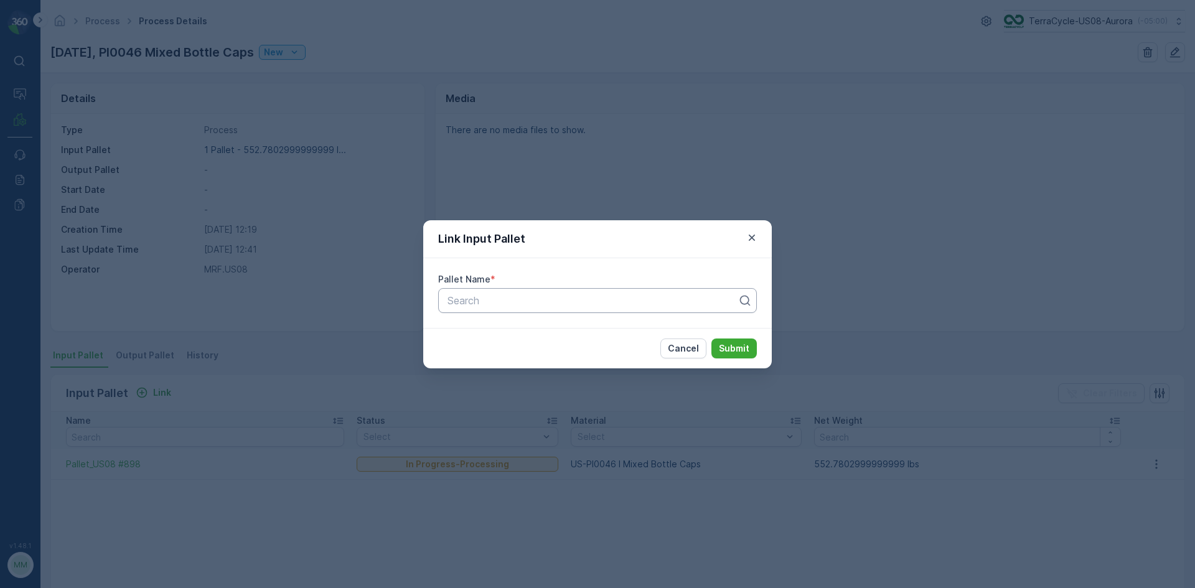
click at [457, 296] on div at bounding box center [592, 300] width 293 height 11
click at [527, 280] on div "Pallet Name *" at bounding box center [597, 279] width 319 height 12
click at [525, 291] on div "Search" at bounding box center [597, 300] width 319 height 25
type input "27849"
click at [525, 328] on div "Pallet #27849" at bounding box center [598, 331] width 304 height 11
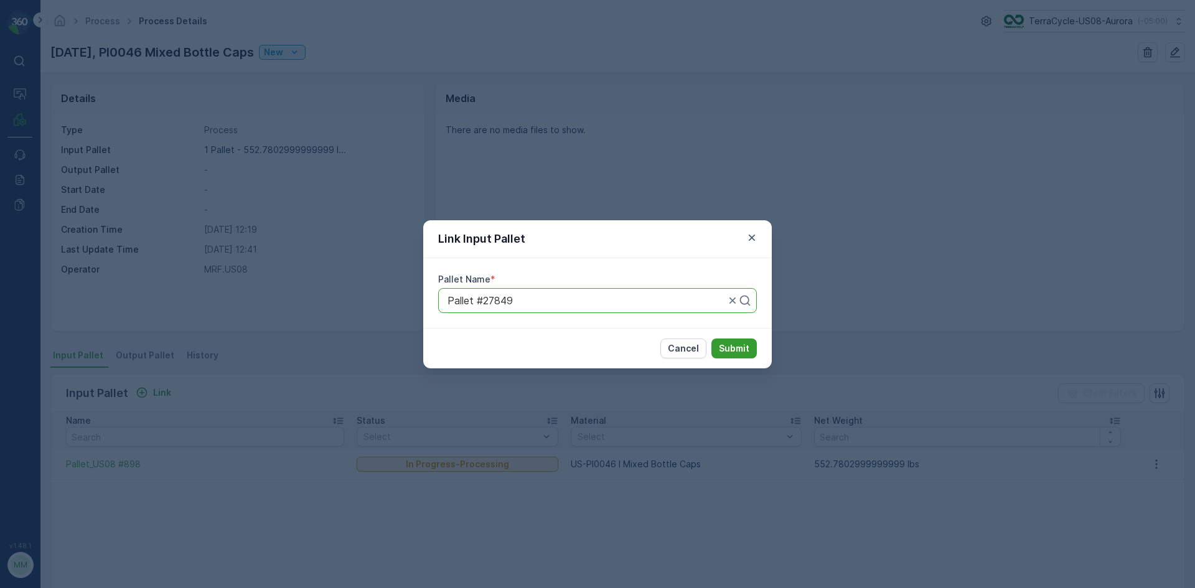
click at [749, 343] on p "Submit" at bounding box center [734, 348] width 31 height 12
click at [753, 238] on icon "button" at bounding box center [752, 238] width 12 height 12
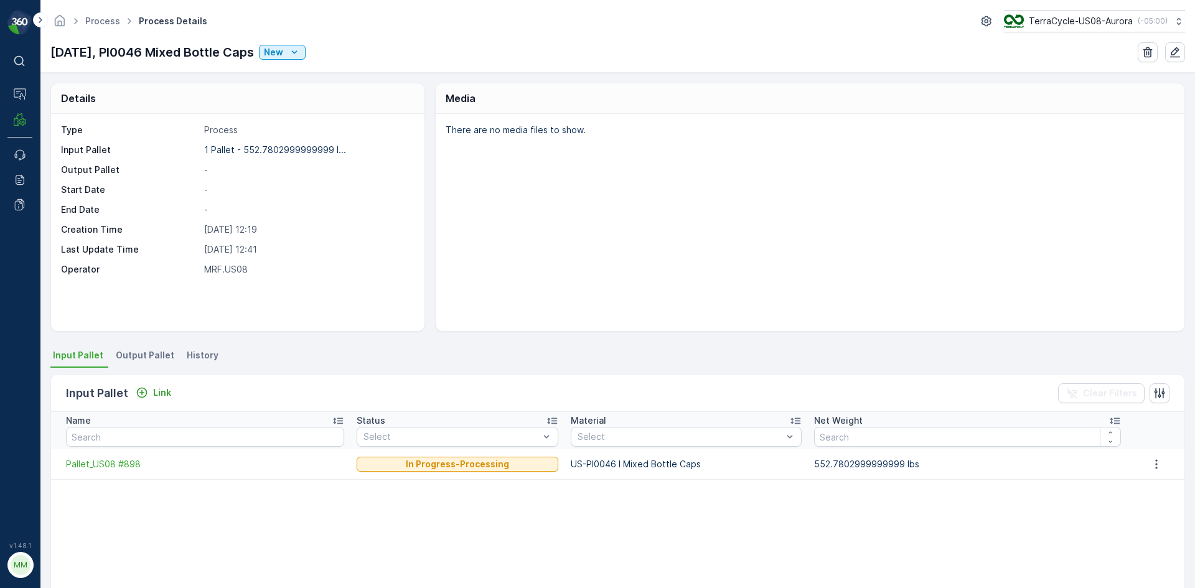
click at [147, 341] on div "Details Type Process Input Pallet 1 Pallet - 552.7802999999999 l... Output Pall…" at bounding box center [617, 330] width 1155 height 515
click at [146, 351] on span "Output Pallet" at bounding box center [145, 355] width 59 height 12
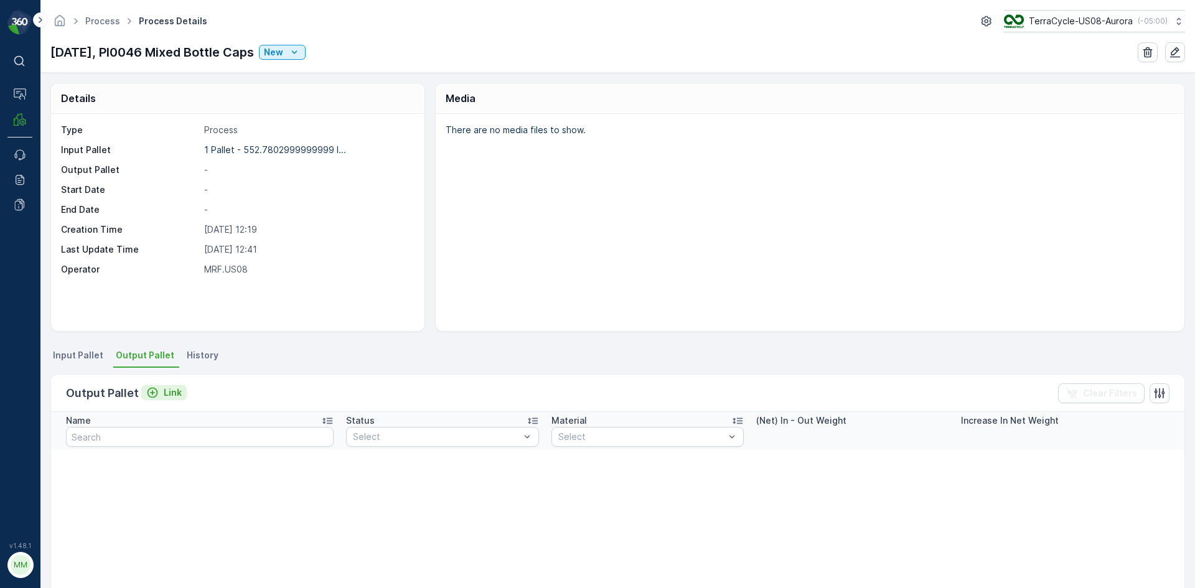
click at [170, 388] on p "Link" at bounding box center [173, 393] width 18 height 12
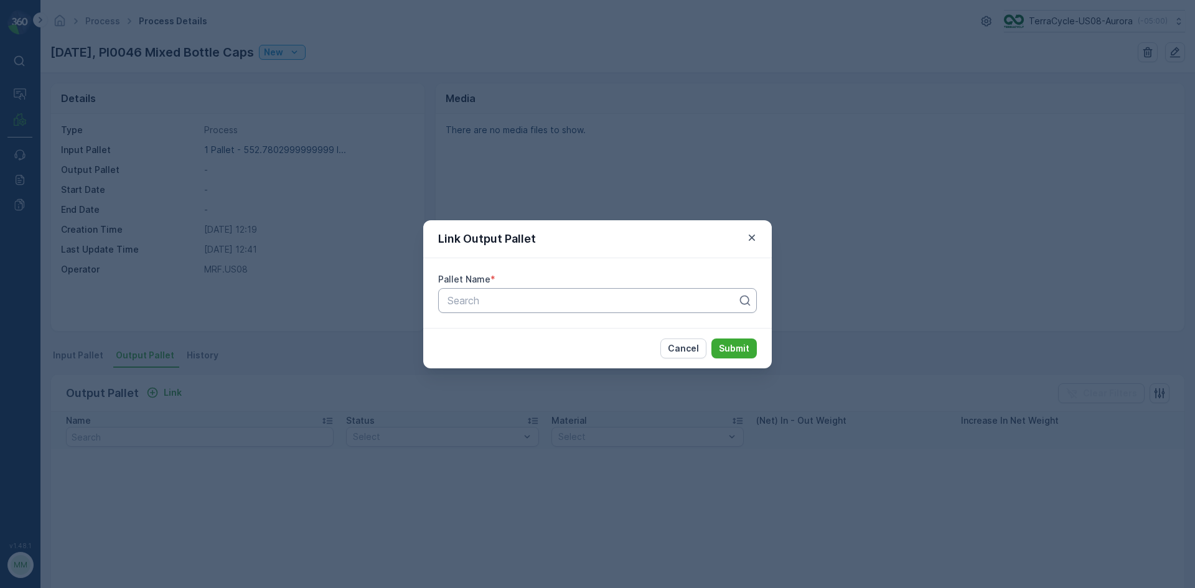
click at [525, 298] on div at bounding box center [592, 300] width 293 height 11
type input "7605"
click at [527, 330] on span "Pallet_US08 #7605" at bounding box center [491, 331] width 90 height 11
click at [732, 353] on p "Submit" at bounding box center [734, 348] width 31 height 12
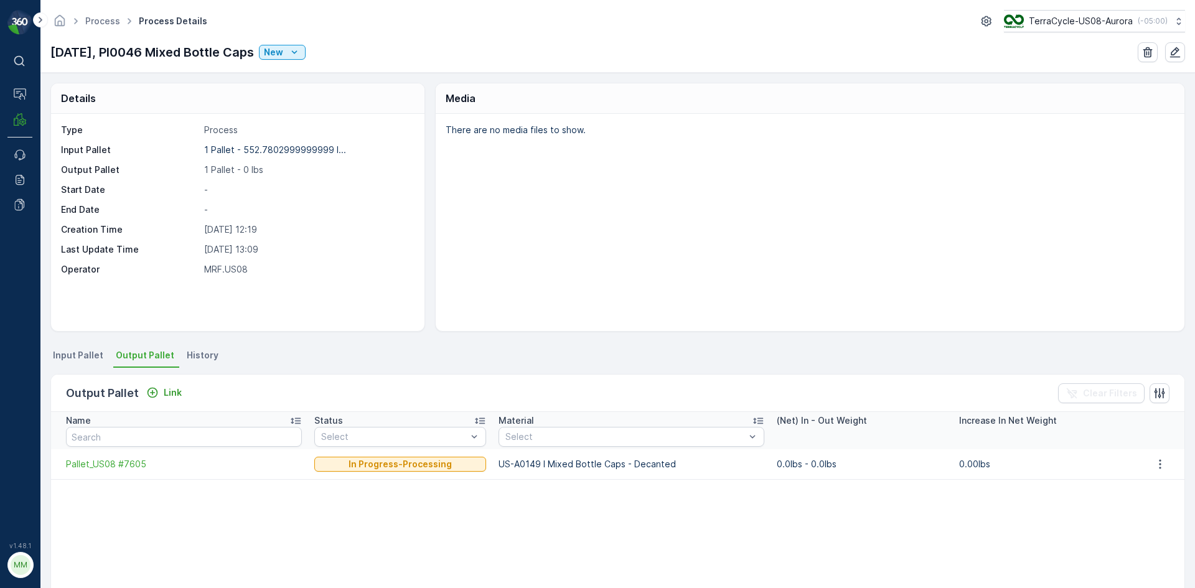
click at [62, 351] on span "Input Pallet" at bounding box center [78, 355] width 50 height 12
